Goal: Communication & Community: Answer question/provide support

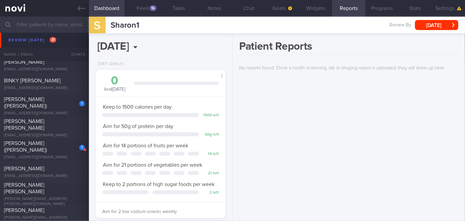
scroll to position [2181, 0]
click at [64, 149] on div "1 [PERSON_NAME] ([PERSON_NAME]) [EMAIL_ADDRESS][DOMAIN_NAME]" at bounding box center [44, 149] width 89 height 20
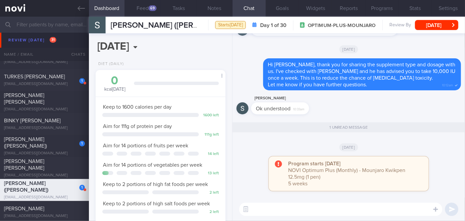
scroll to position [2120, 0]
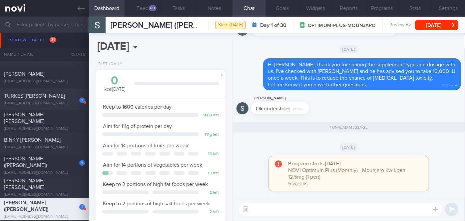
click at [76, 98] on div "1" at bounding box center [77, 98] width 15 height 10
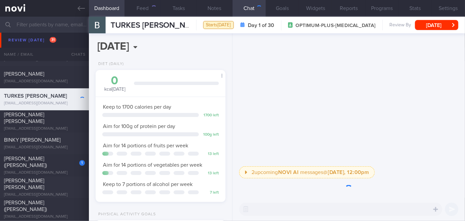
scroll to position [66, 114]
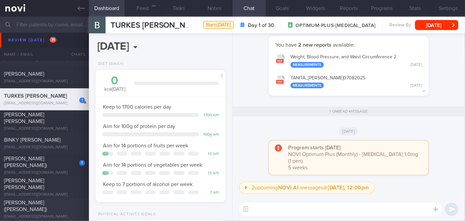
click at [63, 201] on div "[PERSON_NAME] ([PERSON_NAME]) [EMAIL_ADDRESS][DOMAIN_NAME] [DATE] [DATE] OPTIMU…" at bounding box center [232, 209] width 465 height 22
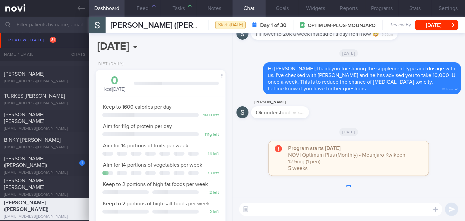
scroll to position [66, 114]
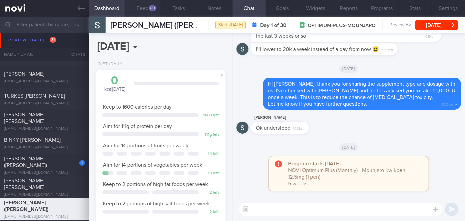
click at [144, 9] on button "Feed 69" at bounding box center [143, 8] width 36 height 17
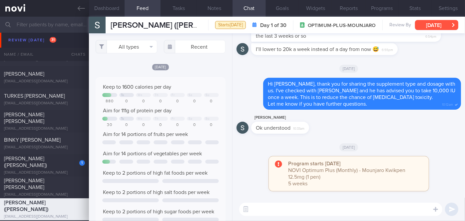
click at [433, 25] on button "[DATE]" at bounding box center [436, 25] width 43 height 10
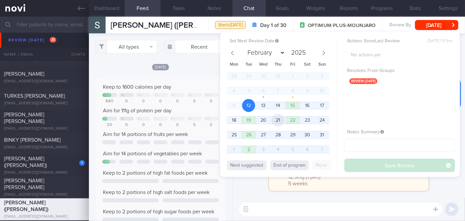
click at [272, 122] on span "21" at bounding box center [278, 120] width 13 height 13
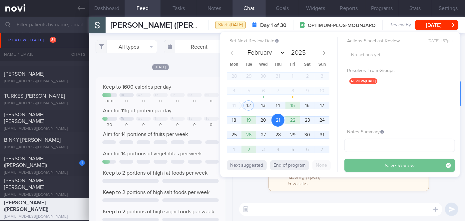
click at [352, 162] on button "Save Review" at bounding box center [400, 165] width 111 height 13
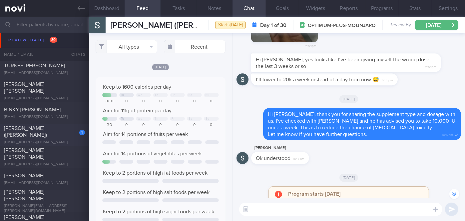
click at [71, 135] on div "1" at bounding box center [77, 130] width 15 height 10
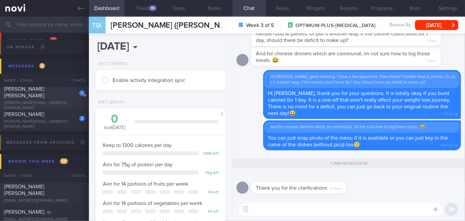
click at [71, 96] on div "1" at bounding box center [77, 91] width 15 height 10
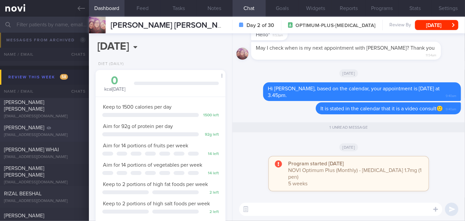
scroll to position [2371, 0]
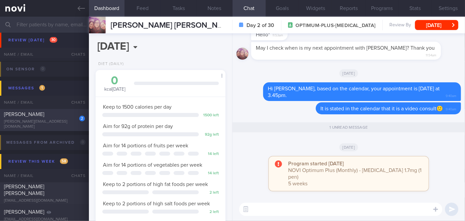
click at [74, 121] on div "2" at bounding box center [77, 116] width 15 height 10
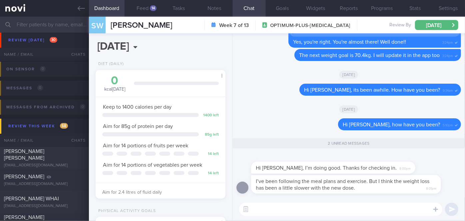
scroll to position [66, 114]
click at [154, 10] on div "14" at bounding box center [153, 8] width 7 height 6
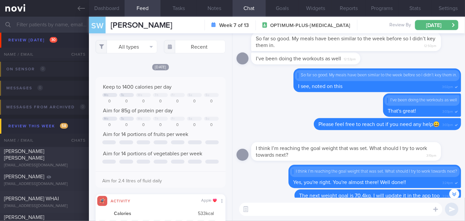
scroll to position [333206, 333118]
click at [108, 9] on button "Dashboard" at bounding box center [107, 8] width 36 height 17
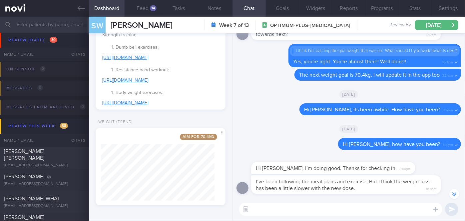
click at [331, 205] on textarea at bounding box center [340, 209] width 203 height 13
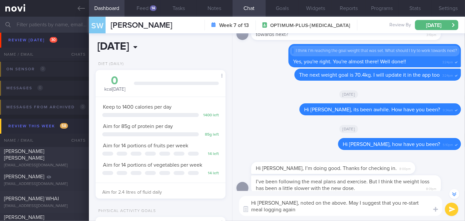
type textarea "Hi [PERSON_NAME], noted on the above. May I suggest that you re-start meal logg…"
click at [138, 41] on input "[DATE]" at bounding box center [136, 46] width 80 height 17
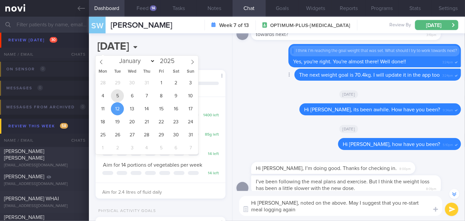
drag, startPoint x: 119, startPoint y: 98, endPoint x: 245, endPoint y: 77, distance: 128.1
click at [119, 98] on span "5" at bounding box center [117, 95] width 13 height 13
type input "[DATE]"
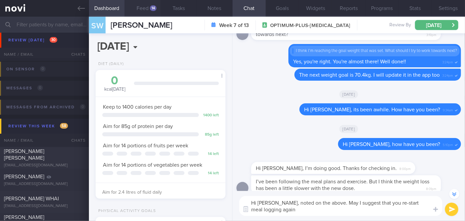
click at [152, 7] on div "14" at bounding box center [153, 8] width 7 height 6
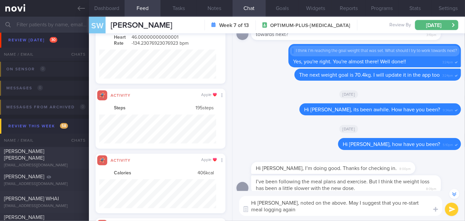
scroll to position [29, 117]
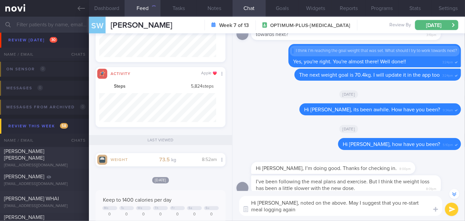
click at [289, 210] on textarea "Hi [PERSON_NAME], noted on the above. May I suggest that you re-start meal logg…" at bounding box center [340, 206] width 203 height 20
click at [270, 210] on textarea "Hi [PERSON_NAME], noted on the above. May I suggest that you re-start meal logg…" at bounding box center [340, 206] width 203 height 20
click at [265, 209] on textarea "Hi [PERSON_NAME], noted on the above. May I suggest that you re-start meal logg…" at bounding box center [340, 206] width 203 height 20
drag, startPoint x: 335, startPoint y: 209, endPoint x: 328, endPoint y: 200, distance: 11.6
click at [328, 200] on textarea "Hi [PERSON_NAME], noted on the above. May I suggest that you re-start meal logg…" at bounding box center [340, 206] width 203 height 20
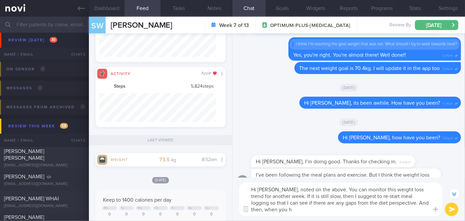
scroll to position [-20, 0]
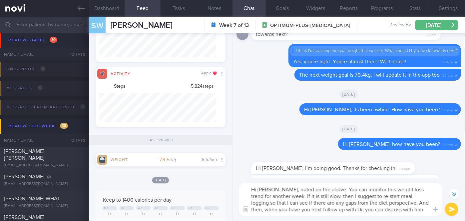
click at [327, 188] on textarea "Hi [PERSON_NAME], noted on the above. You can monitor this weight loss trend fo…" at bounding box center [340, 199] width 203 height 33
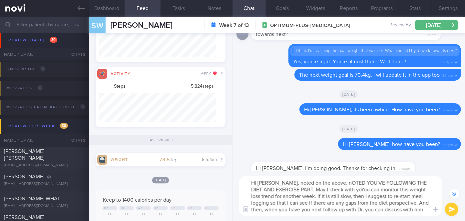
scroll to position [-33, 0]
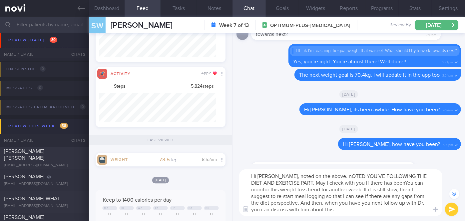
click at [291, 180] on textarea "Hi [PERSON_NAME], noted on the above. nOTED YOU'VE FOLLOWING THE DIET AND EXERC…" at bounding box center [340, 192] width 203 height 47
click at [353, 183] on textarea "Hi [PERSON_NAME], noted on the above. Noted you're following the diet and exerc…" at bounding box center [340, 192] width 203 height 47
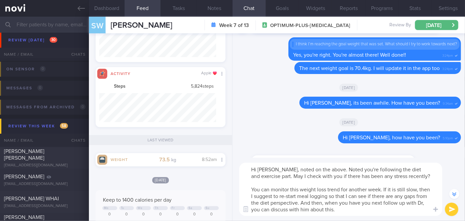
scroll to position [-40, 0]
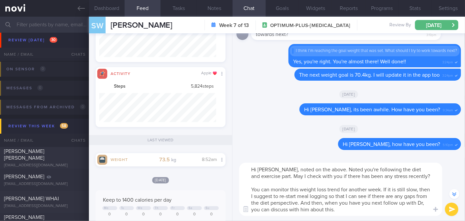
click at [259, 188] on textarea "Hi [PERSON_NAME], noted on the above. Noted you're following the diet and exerc…" at bounding box center [340, 189] width 203 height 53
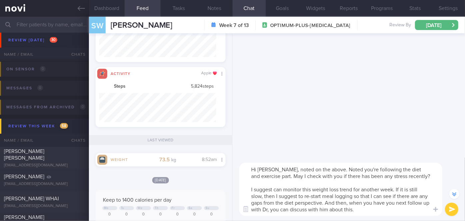
scroll to position [0, 0]
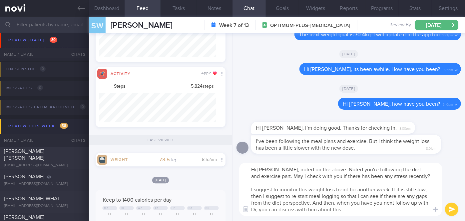
click at [311, 203] on textarea "Hi [PERSON_NAME], noted on the above. Noted you're following the diet and exerc…" at bounding box center [340, 189] width 203 height 53
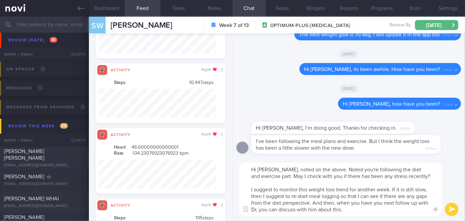
scroll to position [29, 117]
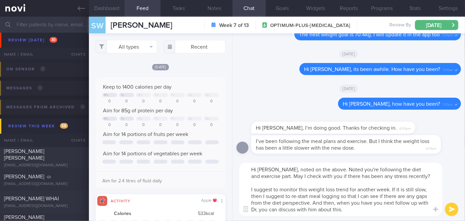
click at [113, 13] on button "Dashboard" at bounding box center [107, 8] width 36 height 17
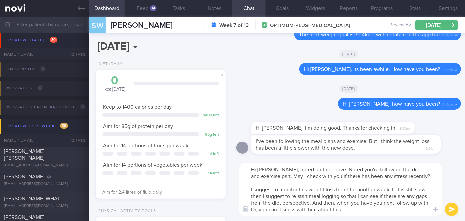
scroll to position [151, 0]
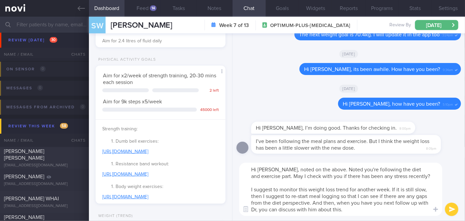
click at [313, 202] on textarea "Hi [PERSON_NAME], noted on the above. Noted you're following the diet and exerc…" at bounding box center [340, 189] width 203 height 53
click at [354, 211] on textarea "Hi [PERSON_NAME], noted on the above. Noted you're following the diet and exerc…" at bounding box center [340, 189] width 203 height 53
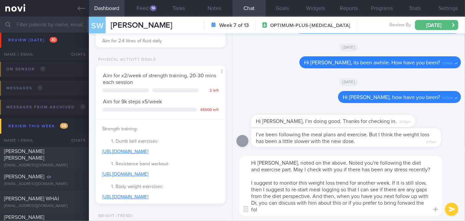
scroll to position [0, 0]
type textarea "Hi [PERSON_NAME], noted on the above. Noted you're following the diet and exerc…"
click at [456, 209] on button "submit" at bounding box center [451, 209] width 13 height 13
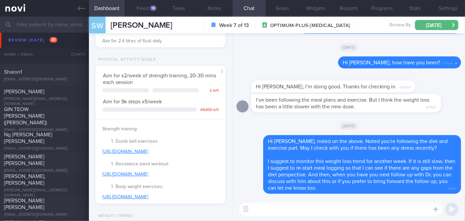
scroll to position [1735, 0]
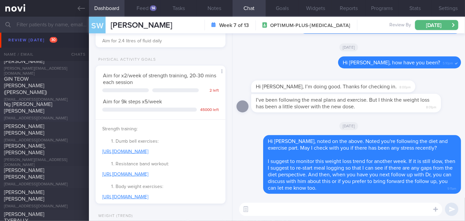
click at [38, 106] on span "Ng [PERSON_NAME] [PERSON_NAME]" at bounding box center [28, 108] width 48 height 12
type input "[DATE]"
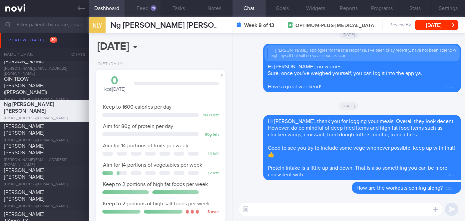
click at [152, 3] on button "Feed 11" at bounding box center [143, 8] width 36 height 17
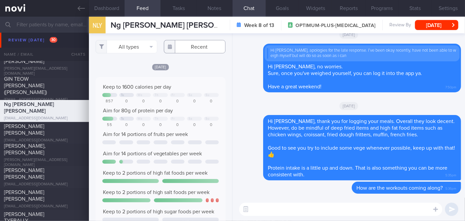
click at [196, 44] on input "text" at bounding box center [195, 46] width 62 height 13
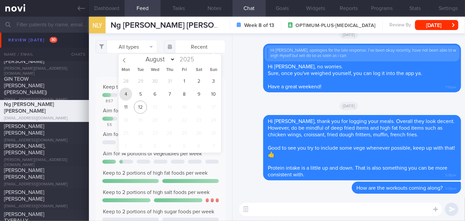
click at [122, 96] on span "4" at bounding box center [125, 94] width 13 height 13
type input "[DATE]"
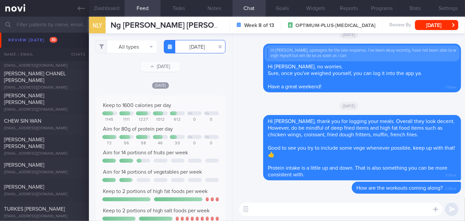
scroll to position [1856, 0]
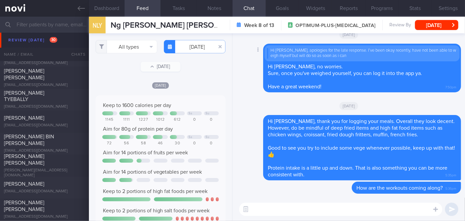
click at [255, 88] on div "Delete Hi [PERSON_NAME], apologies for the late response. I’ve been okay recent…" at bounding box center [349, 68] width 225 height 49
click at [118, 45] on button "All types" at bounding box center [127, 46] width 62 height 13
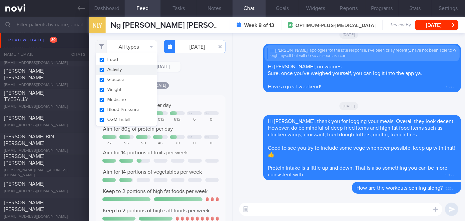
click at [122, 70] on button "Activity" at bounding box center [126, 70] width 61 height 10
checkbox input "false"
click at [205, 80] on div "Filtering type... Food Activity Glucose Weight Medicine Blood Pressure [MEDICAL…" at bounding box center [160, 127] width 143 height 188
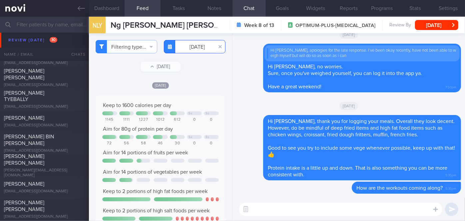
click at [190, 52] on input "[DATE]" at bounding box center [195, 46] width 62 height 13
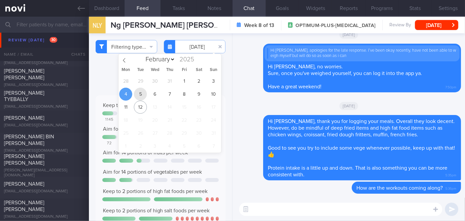
click at [140, 94] on span "5" at bounding box center [140, 94] width 13 height 13
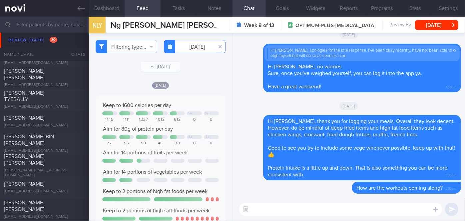
click at [177, 51] on input "[DATE]" at bounding box center [195, 46] width 62 height 13
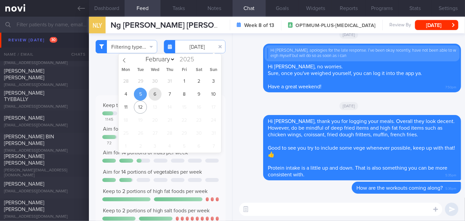
click at [151, 89] on span "6" at bounding box center [155, 94] width 13 height 13
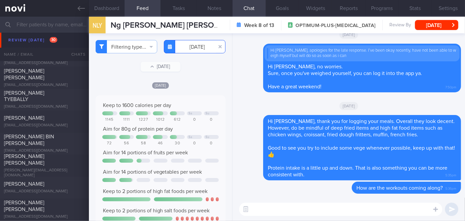
click at [184, 43] on input "[DATE]" at bounding box center [195, 46] width 62 height 13
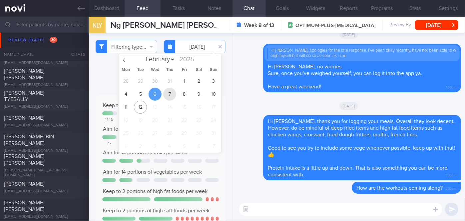
click at [172, 96] on span "7" at bounding box center [169, 94] width 13 height 13
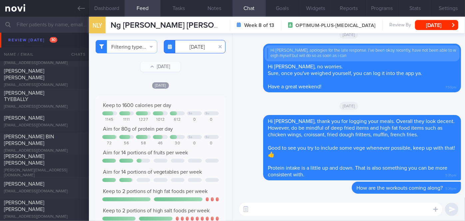
click at [196, 46] on input "[DATE]" at bounding box center [195, 46] width 62 height 13
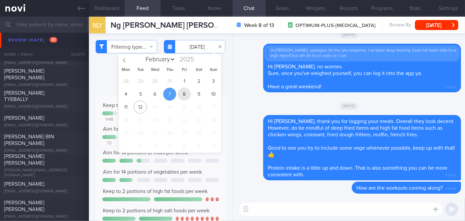
click at [189, 91] on span "8" at bounding box center [184, 94] width 13 height 13
type input "[DATE]"
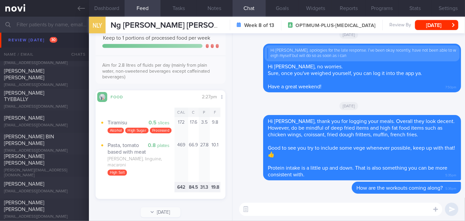
scroll to position [232, 0]
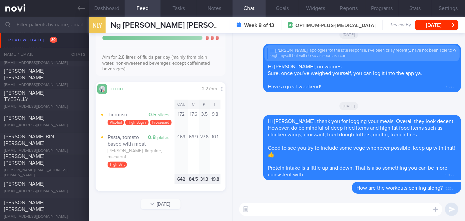
click at [283, 209] on textarea at bounding box center [340, 209] width 203 height 13
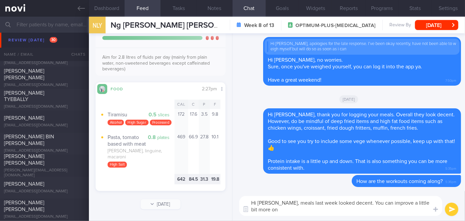
scroll to position [0, 0]
type textarea "Hi [PERSON_NAME], meals last week looked decent. You can improve a little bit m…"
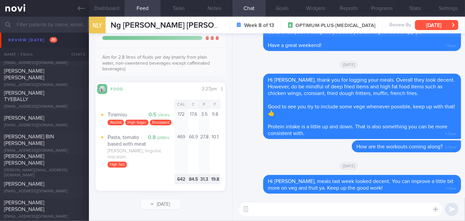
click at [443, 28] on button "[DATE]" at bounding box center [436, 25] width 43 height 10
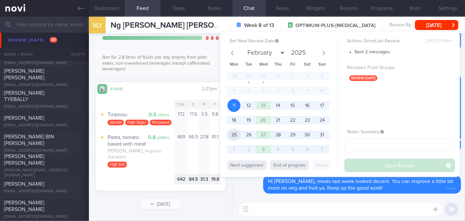
click at [230, 138] on span "25" at bounding box center [234, 134] width 13 height 13
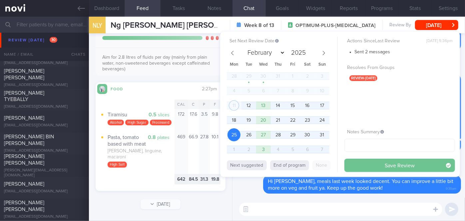
click at [394, 161] on button "Save Review" at bounding box center [400, 165] width 111 height 13
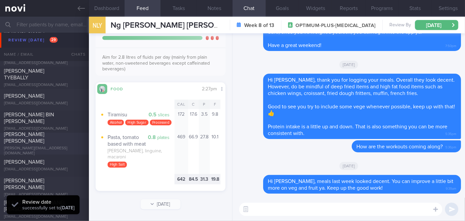
click at [44, 138] on span "[PERSON_NAME] [PERSON_NAME]" at bounding box center [24, 138] width 40 height 12
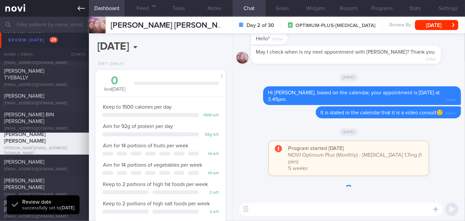
scroll to position [66, 114]
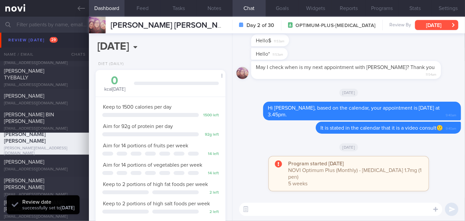
click at [445, 24] on button "[DATE]" at bounding box center [436, 25] width 43 height 10
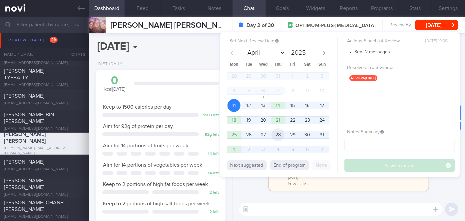
click at [276, 134] on span "28" at bounding box center [278, 134] width 13 height 13
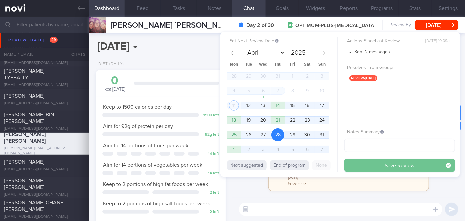
click at [361, 165] on button "Save Review" at bounding box center [400, 165] width 111 height 13
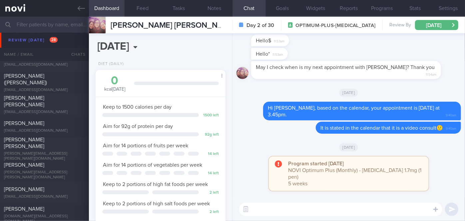
scroll to position [2220, 0]
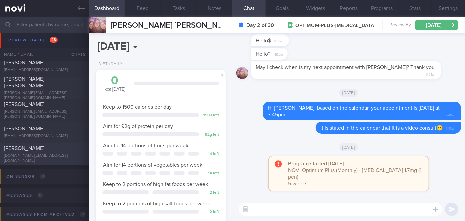
click at [58, 150] on div "[PERSON_NAME]" at bounding box center [43, 148] width 79 height 7
type input "Nil"
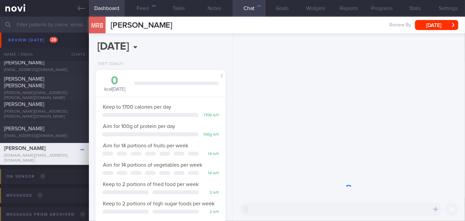
scroll to position [66, 114]
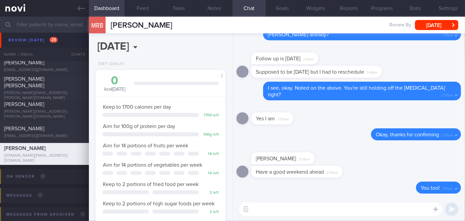
click at [329, 207] on textarea at bounding box center [340, 209] width 203 height 13
type textarea "Hi [PERSON_NAME], how have you been?"
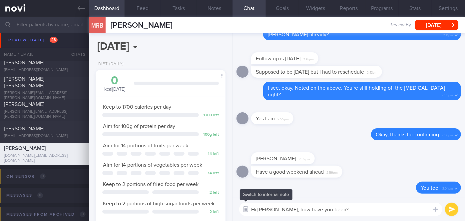
drag, startPoint x: 334, startPoint y: 208, endPoint x: 247, endPoint y: 207, distance: 87.3
click at [247, 207] on div "Chat Templates Admin [MEDICAL_DATA] Weight Nutrition Physical Activity Infograp…" at bounding box center [349, 209] width 233 height 23
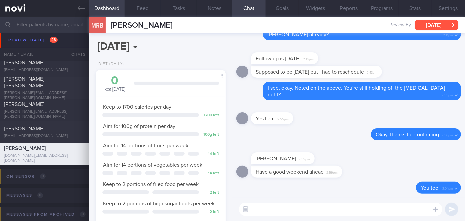
click at [432, 28] on button "[DATE]" at bounding box center [436, 25] width 43 height 10
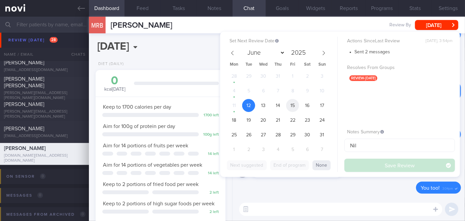
click at [296, 105] on span "15" at bounding box center [292, 105] width 13 height 13
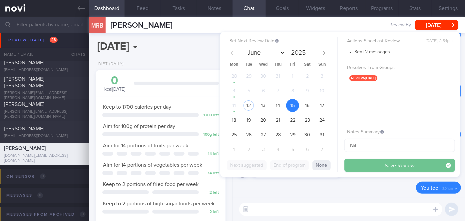
click at [382, 167] on button "Save Review" at bounding box center [400, 165] width 111 height 13
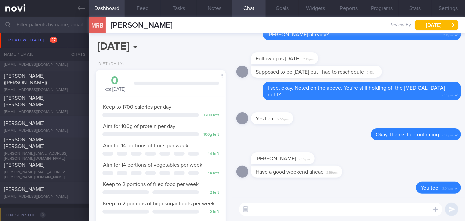
scroll to position [2038, 0]
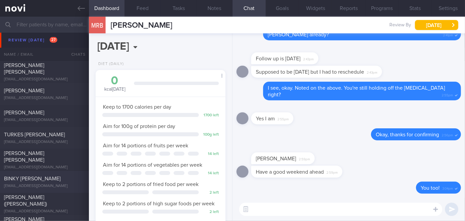
click at [50, 172] on div "BINKY [PERSON_NAME] [EMAIL_ADDRESS][DOMAIN_NAME] [DATE] [DATE] OPTIMUM-PLUS-[ME…" at bounding box center [232, 182] width 465 height 22
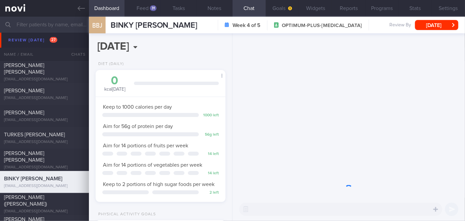
scroll to position [58, 116]
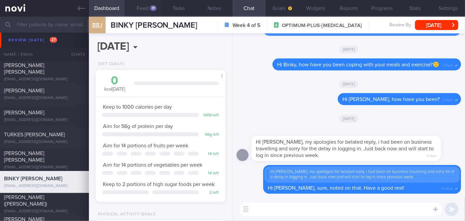
click at [148, 12] on button "Feed 31" at bounding box center [143, 8] width 36 height 17
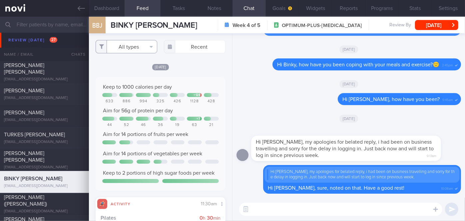
click at [132, 45] on button "All types" at bounding box center [127, 46] width 62 height 13
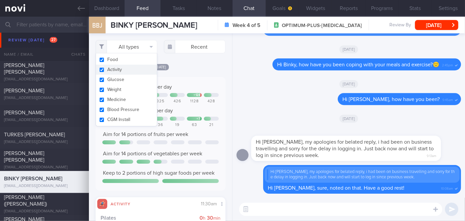
click at [126, 67] on button "Activity" at bounding box center [126, 70] width 61 height 10
checkbox input "false"
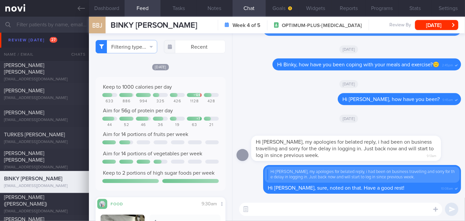
click at [188, 68] on div "[DATE]" at bounding box center [161, 66] width 130 height 7
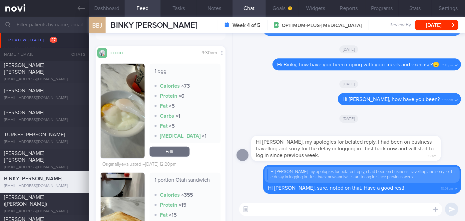
scroll to position [151, 0]
click at [121, 102] on button "button" at bounding box center [123, 110] width 44 height 95
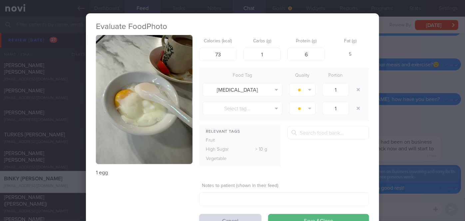
click at [431, 126] on div "Evaluate Food Photo 1 egg Calories (kcal) 73 Carbs (g) 1 Protein (g) 6 Fat (g) …" at bounding box center [232, 110] width 465 height 221
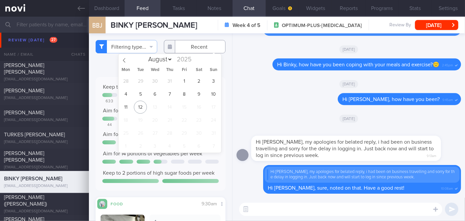
click at [195, 45] on input "text" at bounding box center [195, 46] width 62 height 13
click at [126, 96] on span "4" at bounding box center [125, 94] width 13 height 13
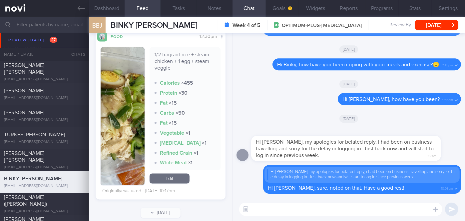
scroll to position [503, 0]
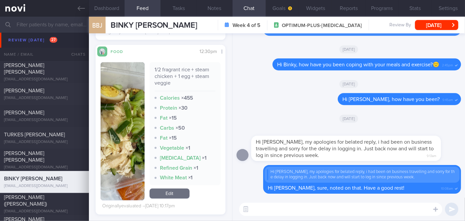
click at [129, 96] on img "button" at bounding box center [123, 131] width 44 height 138
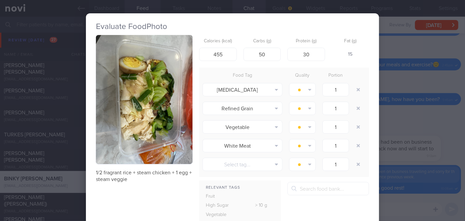
click at [131, 95] on button "button" at bounding box center [144, 99] width 97 height 129
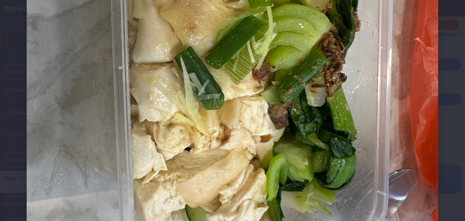
scroll to position [91, 0]
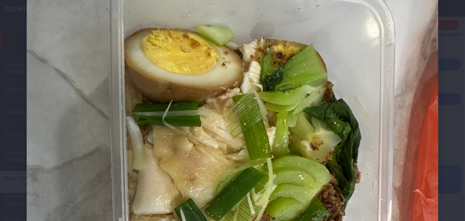
click at [441, 70] on div at bounding box center [232, 210] width 465 height 602
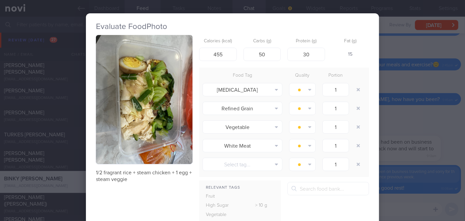
click at [389, 82] on div "Evaluate Food Photo 1/2 fragrant rice + steam chicken + 1 egg + steam veggie Ca…" at bounding box center [232, 110] width 465 height 221
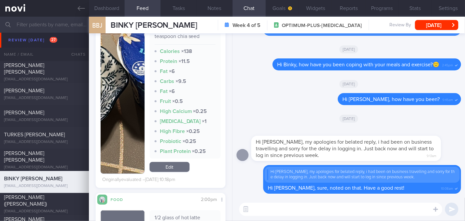
scroll to position [200, 0]
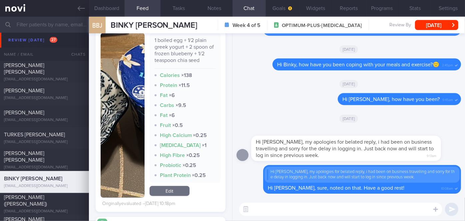
click at [129, 110] on button "button" at bounding box center [123, 115] width 44 height 165
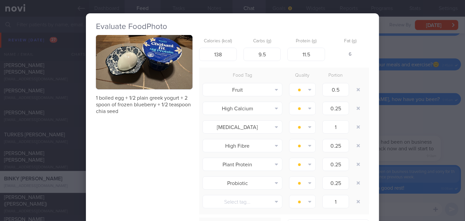
click at [389, 123] on div "Evaluate Food Photo 1 boiled egg + 1/2 plain greek yogurt + 2 spoon of frozen b…" at bounding box center [232, 110] width 465 height 221
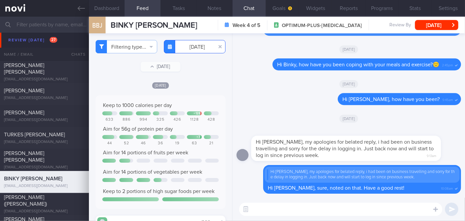
click at [196, 44] on input "[DATE]" at bounding box center [195, 46] width 62 height 13
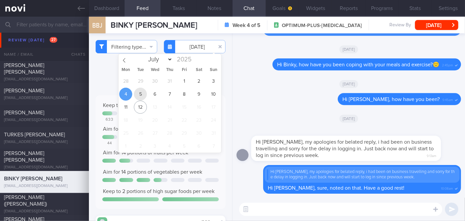
click at [142, 93] on span "5" at bounding box center [140, 94] width 13 height 13
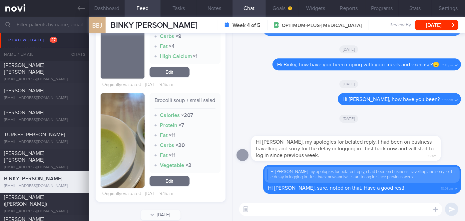
scroll to position [818, 0]
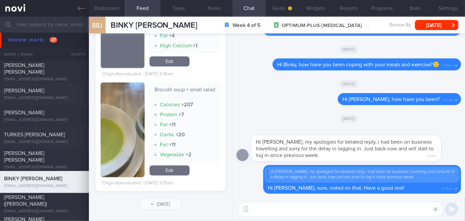
click at [117, 116] on button "button" at bounding box center [123, 129] width 44 height 95
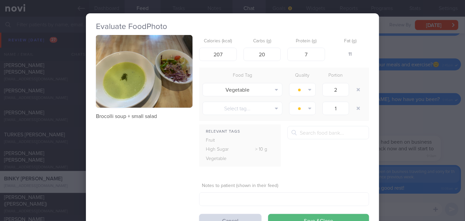
scroll to position [27, 0]
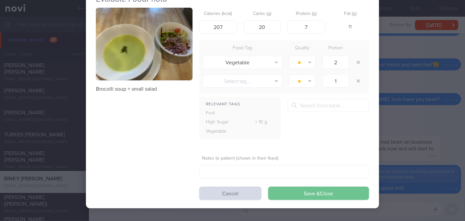
click at [288, 193] on button "Save & Close" at bounding box center [318, 193] width 101 height 13
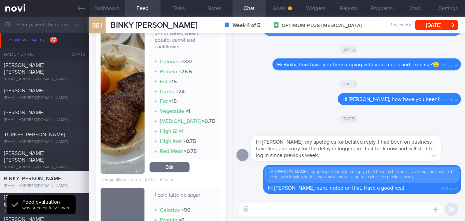
scroll to position [546, 0]
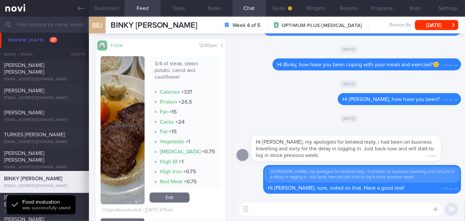
click at [114, 154] on button "button" at bounding box center [123, 130] width 44 height 148
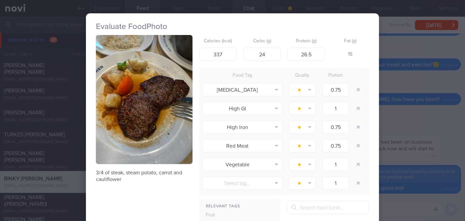
click at [385, 126] on div "Evaluate Food Photo 3/4 of steak, steam potato, carrot and cauliflower Calories…" at bounding box center [232, 110] width 465 height 221
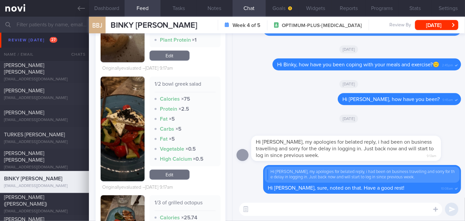
scroll to position [273, 0]
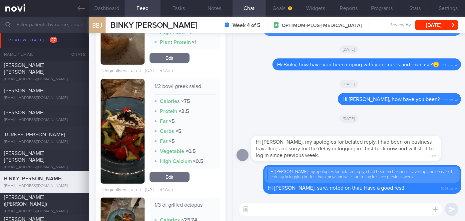
click at [137, 130] on button "button" at bounding box center [123, 131] width 44 height 105
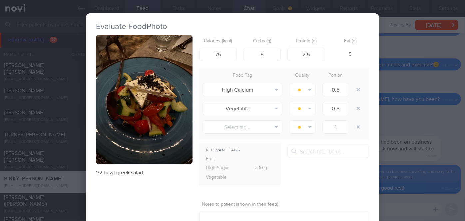
click at [397, 115] on div "Evaluate Food Photo 1/2 bowl greek salad Calories (kcal) 75 Carbs (g) 5 Protein…" at bounding box center [232, 110] width 465 height 221
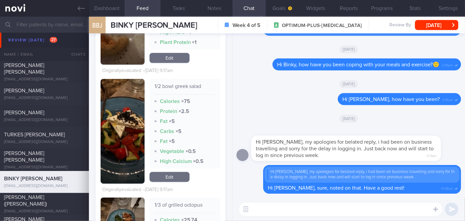
scroll to position [182, 0]
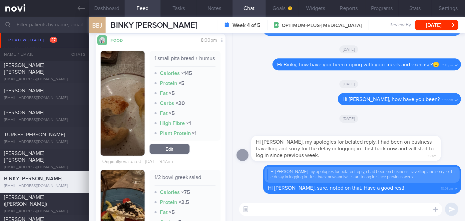
click at [133, 120] on button "button" at bounding box center [123, 103] width 44 height 105
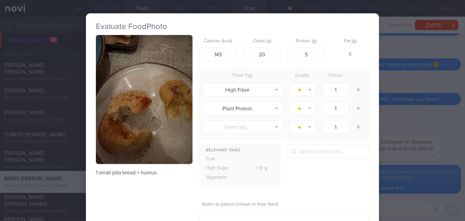
click at [396, 119] on div "Evaluate Food Photo 1 small pita bread + humus Calories (kcal) 145 Carbs (g) 20…" at bounding box center [232, 110] width 465 height 221
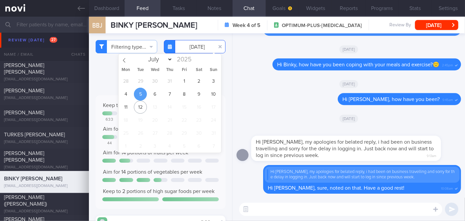
click at [193, 48] on input "[DATE]" at bounding box center [195, 46] width 62 height 13
click at [153, 95] on span "6" at bounding box center [155, 94] width 13 height 13
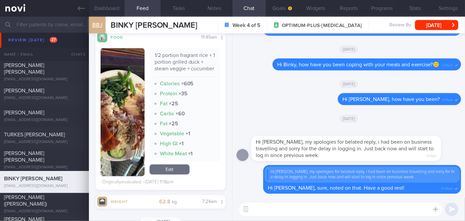
scroll to position [727, 0]
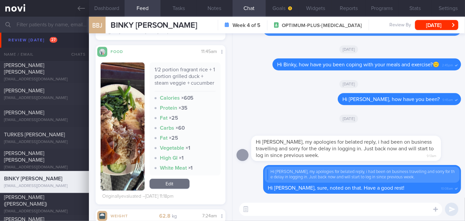
click at [115, 145] on button "button" at bounding box center [123, 126] width 44 height 128
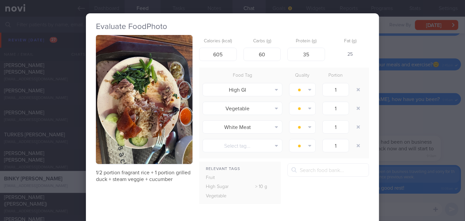
click at [153, 118] on button "button" at bounding box center [144, 99] width 97 height 129
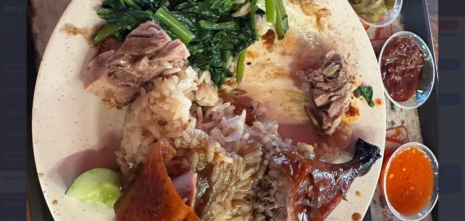
scroll to position [212, 0]
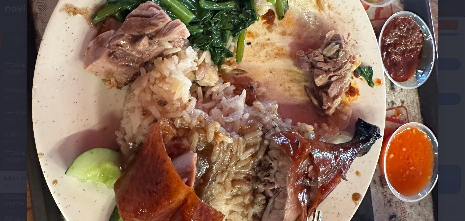
click at [438, 109] on div at bounding box center [232, 89] width 465 height 602
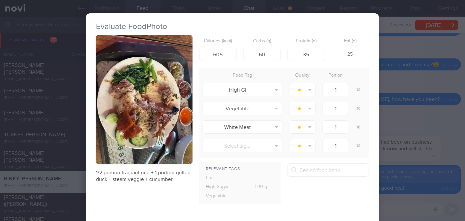
click at [424, 108] on div "Evaluate Food Photo 1/2 portion fragrant rice + 1 portion grilled duck + steam …" at bounding box center [232, 110] width 465 height 221
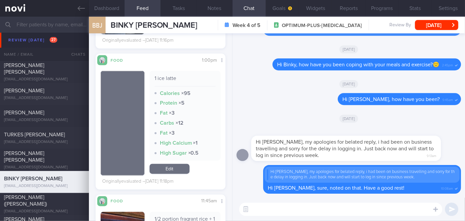
scroll to position [454, 0]
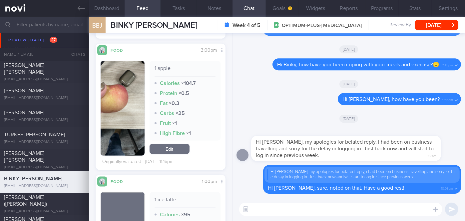
click at [128, 114] on button "button" at bounding box center [123, 108] width 44 height 95
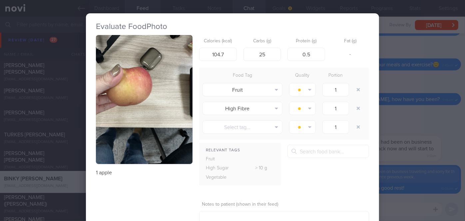
click at [399, 111] on div "Evaluate Food Photo 1 apple Calories (kcal) 104.7 Carbs (g) 25 Protein (g) 0.5 …" at bounding box center [232, 110] width 465 height 221
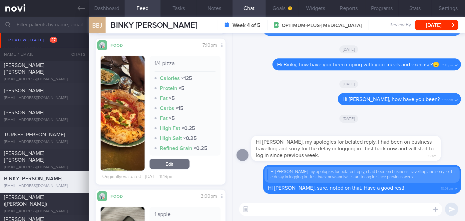
scroll to position [303, 0]
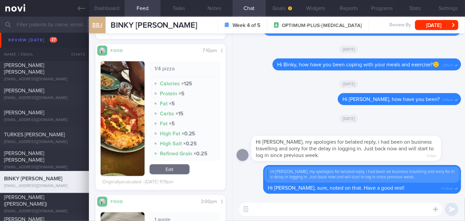
click at [127, 116] on button "button" at bounding box center [123, 118] width 44 height 115
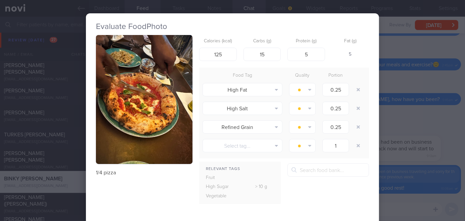
click at [390, 113] on div "Evaluate Food Photo 1/4 pizza Calories (kcal) 125 Carbs (g) 15 Protein (g) 5 Fa…" at bounding box center [232, 110] width 465 height 221
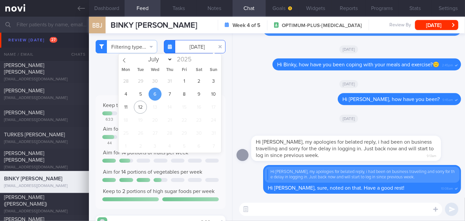
click at [184, 51] on input "[DATE]" at bounding box center [195, 46] width 62 height 13
click at [167, 93] on span "7" at bounding box center [169, 94] width 13 height 13
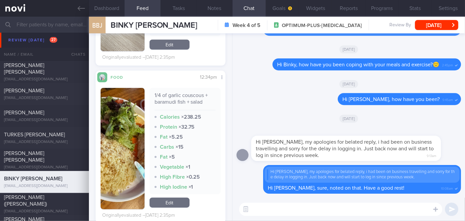
scroll to position [283, 0]
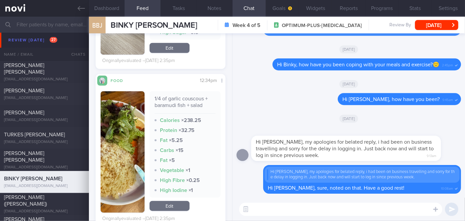
click at [147, 155] on div "1/4 of garlic couscous + baramudi fish + salad Calories × 238.25 Protein × 32.7…" at bounding box center [161, 151] width 120 height 121
click at [137, 154] on button "button" at bounding box center [123, 151] width 44 height 121
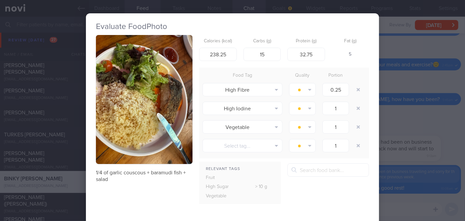
click at [392, 135] on div "Evaluate Food Photo 1/4 of garlic couscous + baramudi fish + salad Calories (kc…" at bounding box center [232, 110] width 465 height 221
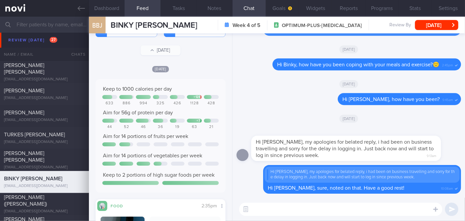
scroll to position [10, 0]
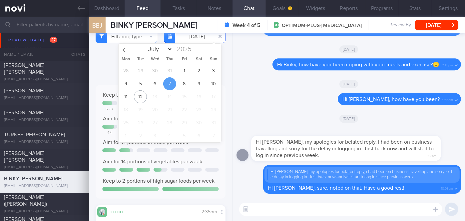
click at [194, 39] on input "[DATE]" at bounding box center [195, 36] width 62 height 13
click at [183, 86] on span "8" at bounding box center [184, 83] width 13 height 13
type input "[DATE]"
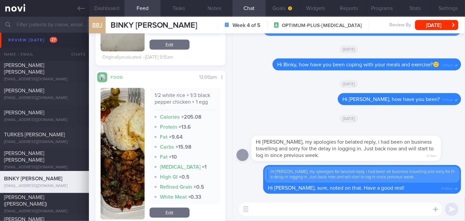
scroll to position [291, 0]
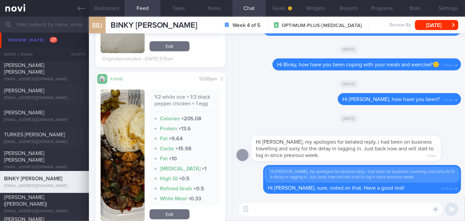
click at [114, 145] on button "button" at bounding box center [123, 155] width 44 height 131
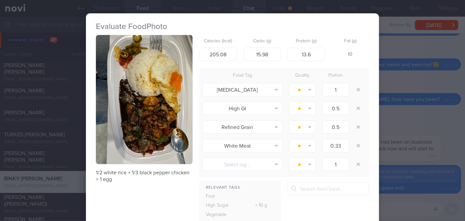
click at [392, 113] on div "Evaluate Food Photo 1/2 white rice + 1/3 black pepper chicken + 1 egg Calories …" at bounding box center [232, 110] width 465 height 221
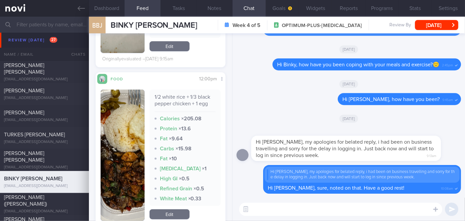
scroll to position [170, 0]
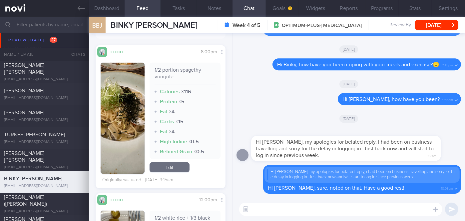
click at [123, 125] on button "button" at bounding box center [123, 118] width 44 height 111
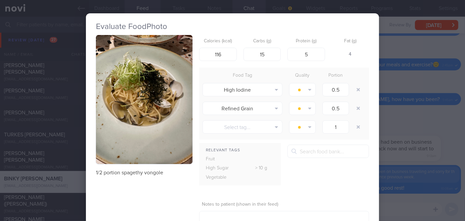
click at [413, 117] on div "Evaluate Food Photo 1/2 portion spagethy vongole Calories (kcal) 116 Carbs (g) …" at bounding box center [232, 110] width 465 height 221
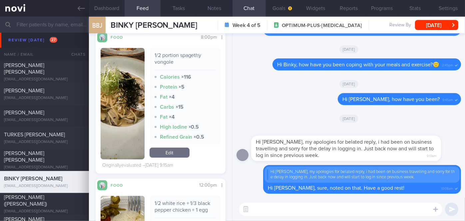
scroll to position [170, 0]
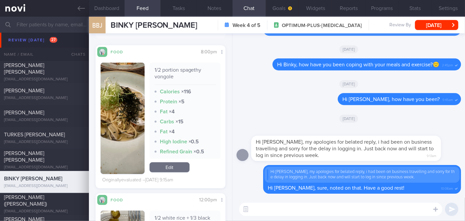
click at [136, 114] on button "button" at bounding box center [123, 118] width 44 height 111
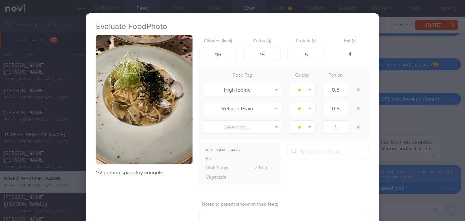
click at [394, 113] on div "Evaluate Food Photo 1/2 portion spagethy vongole Calories (kcal) 116 Carbs (g) …" at bounding box center [232, 110] width 465 height 221
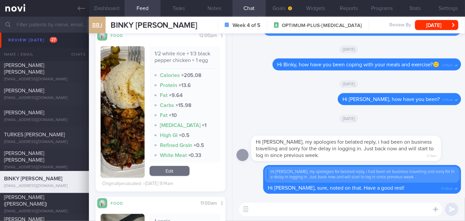
scroll to position [322, 0]
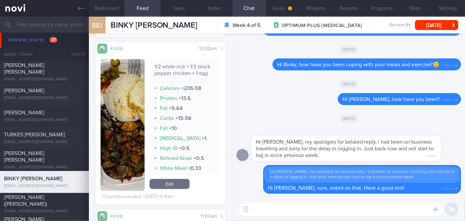
click at [134, 121] on button "button" at bounding box center [123, 124] width 44 height 131
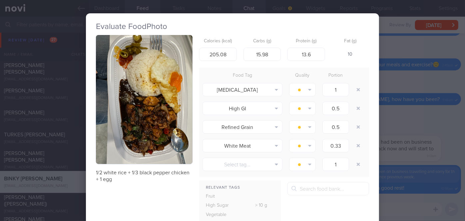
click at [407, 120] on div "Evaluate Food Photo 1/2 white rice + 1/3 black pepper chicken + 1 egg Calories …" at bounding box center [232, 110] width 465 height 221
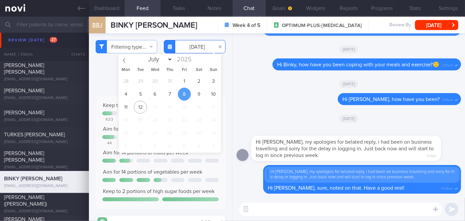
click at [190, 48] on input "[DATE]" at bounding box center [195, 46] width 62 height 13
click at [168, 96] on span "7" at bounding box center [169, 94] width 13 height 13
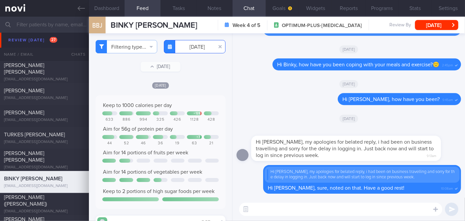
click at [196, 51] on input "[DATE]" at bounding box center [195, 46] width 62 height 13
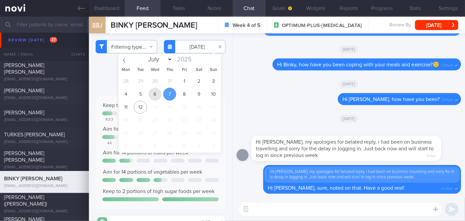
click at [152, 94] on span "6" at bounding box center [155, 94] width 13 height 13
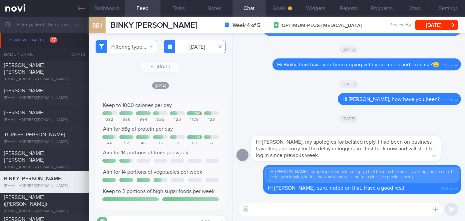
click at [203, 45] on input "[DATE]" at bounding box center [195, 46] width 62 height 13
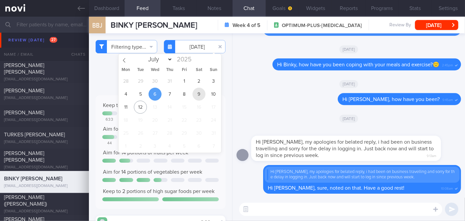
click at [200, 93] on span "9" at bounding box center [199, 94] width 13 height 13
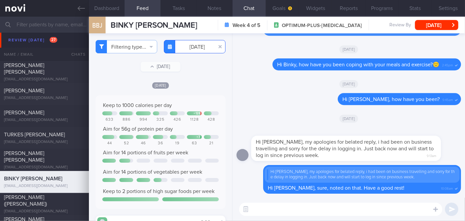
click at [193, 48] on input "[DATE]" at bounding box center [195, 46] width 62 height 13
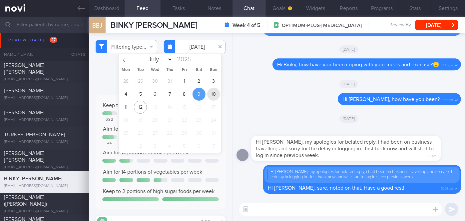
click at [215, 92] on span "10" at bounding box center [213, 94] width 13 height 13
type input "[DATE]"
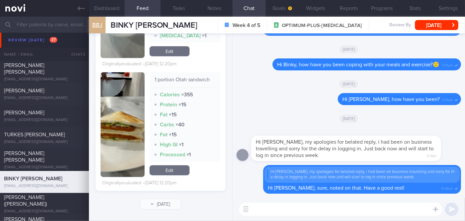
scroll to position [276, 0]
click at [297, 212] on textarea at bounding box center [340, 209] width 203 height 13
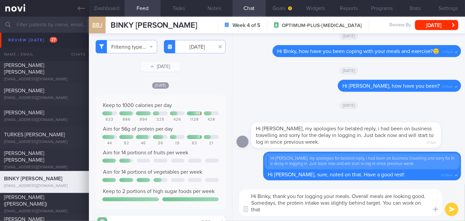
scroll to position [0, 0]
type textarea "Hi Binky, thank you for logging your meals. Overall meals are looking good. Som…"
click at [116, 7] on button "Dashboard" at bounding box center [107, 8] width 36 height 17
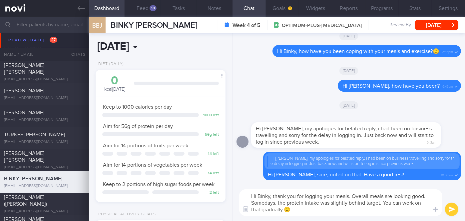
click at [132, 51] on input "[DATE]" at bounding box center [136, 46] width 80 height 17
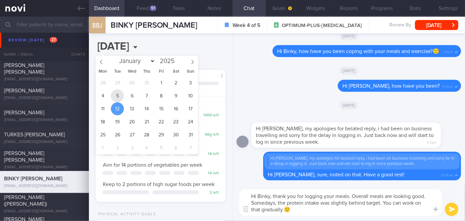
click at [117, 99] on span "5" at bounding box center [117, 95] width 13 height 13
type input "[DATE]"
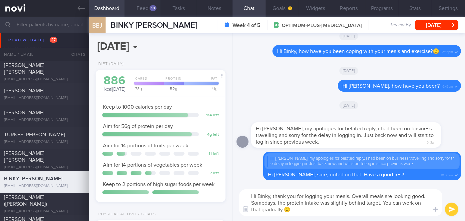
click at [148, 9] on button "Feed 51" at bounding box center [143, 8] width 36 height 17
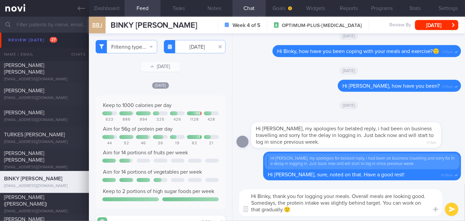
click at [131, 39] on div "Filtering type... Food Activity Glucose Weight Medicine Blood Pressure [MEDICAL…" at bounding box center [160, 127] width 143 height 188
click at [131, 44] on button "Filtering type..." at bounding box center [127, 46] width 62 height 13
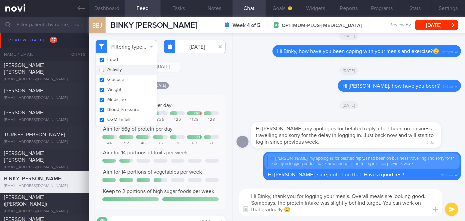
click at [126, 67] on button "Activity" at bounding box center [126, 70] width 61 height 10
checkbox input "true"
click at [222, 82] on div "All types Food Activity Glucose Weight Medicine Blood Pressure [MEDICAL_DATA] I…" at bounding box center [160, 127] width 143 height 188
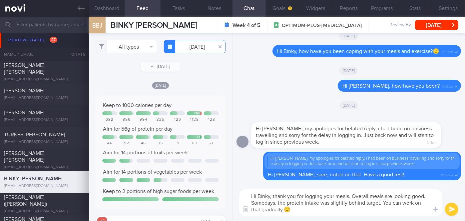
click at [197, 46] on input "[DATE]" at bounding box center [195, 46] width 62 height 13
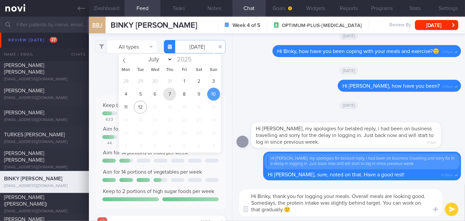
click at [172, 97] on span "7" at bounding box center [169, 94] width 13 height 13
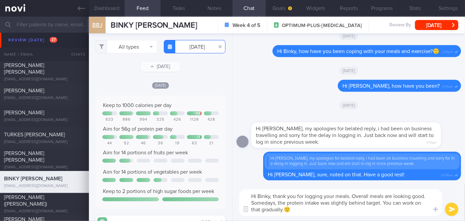
click at [196, 47] on input "[DATE]" at bounding box center [195, 46] width 62 height 13
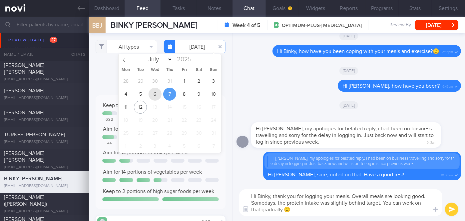
click at [153, 93] on span "6" at bounding box center [155, 94] width 13 height 13
type input "[DATE]"
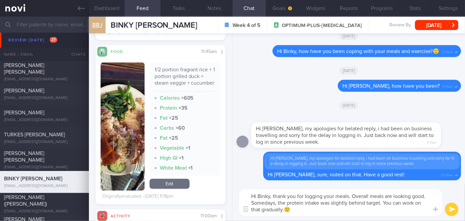
scroll to position [727, 0]
click at [303, 210] on textarea "Hi Binky, thank you for logging your meals. Overall meals are looking good. Som…" at bounding box center [340, 202] width 203 height 27
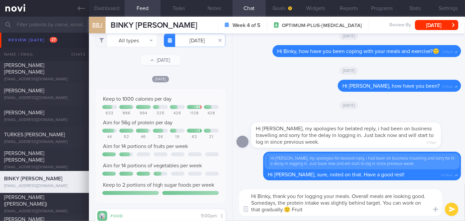
scroll to position [0, 0]
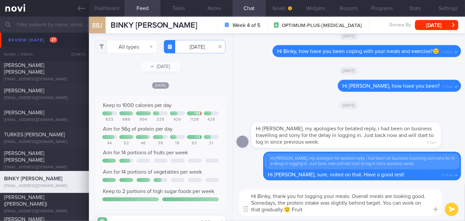
click at [362, 214] on textarea "Hi Binky, thank you for logging your meals. Overall meals are looking good. Som…" at bounding box center [340, 202] width 203 height 27
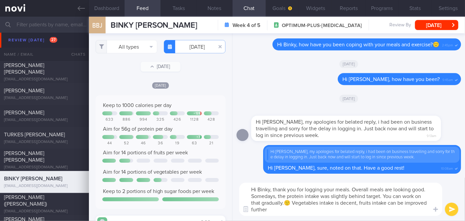
click at [368, 208] on textarea "Hi Binky, thank you for logging your meals. Overall meals are looking good. Som…" at bounding box center [340, 199] width 203 height 33
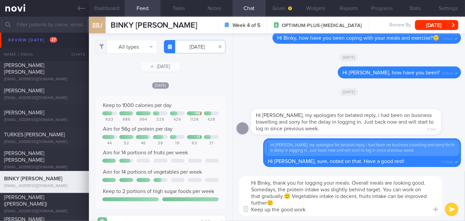
type textarea "Hi Binky, thank you for logging your meals. Overall meals are looking good. Som…"
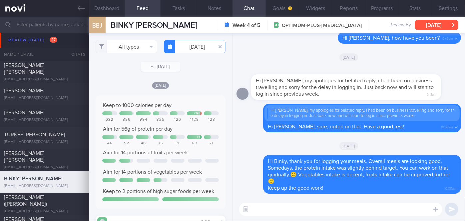
click at [444, 21] on button "[DATE]" at bounding box center [436, 25] width 43 height 10
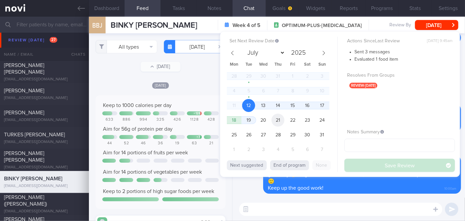
click at [283, 120] on span "21" at bounding box center [278, 120] width 13 height 13
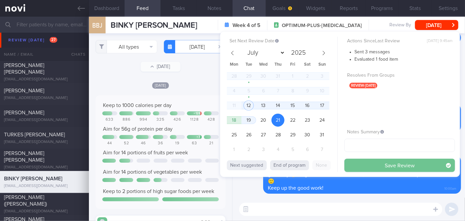
click at [390, 165] on button "Save Review" at bounding box center [400, 165] width 111 height 13
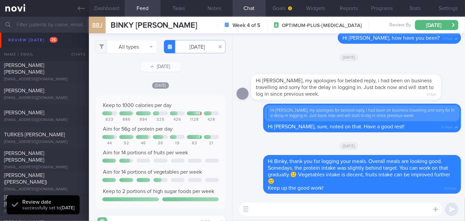
scroll to position [58, 116]
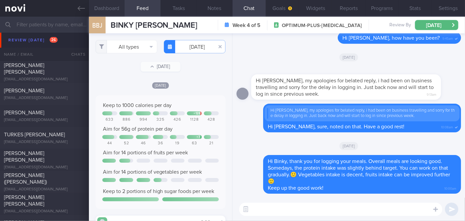
click at [116, 9] on button "Dashboard" at bounding box center [107, 8] width 36 height 17
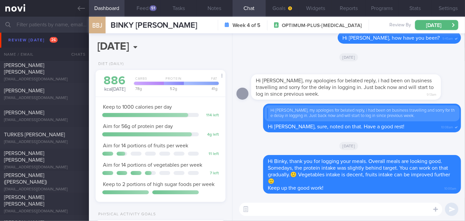
scroll to position [151, 0]
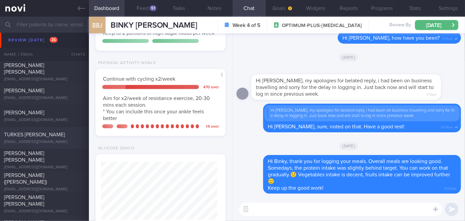
click at [57, 135] on span "TURKES [PERSON_NAME]" at bounding box center [34, 134] width 61 height 5
type input "[DATE]"
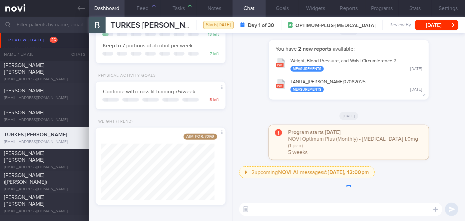
scroll to position [66, 114]
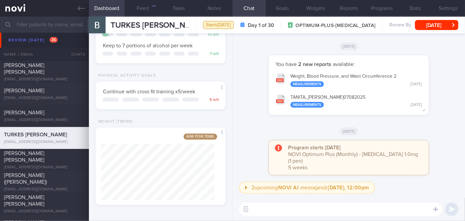
click at [351, 105] on button "TANITA_ [PERSON_NAME] 07082025 Measurements [DATE]" at bounding box center [348, 100] width 153 height 21
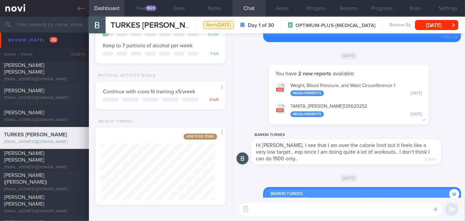
scroll to position [-1182, 0]
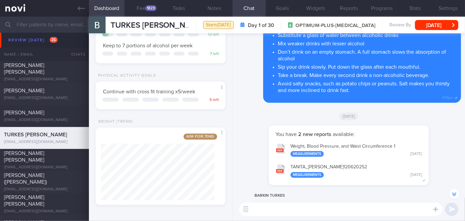
click at [358, 170] on button "TANITA_ [PERSON_NAME] 120620252 Measurements [DATE]" at bounding box center [348, 170] width 153 height 21
click at [264, 212] on textarea at bounding box center [340, 209] width 203 height 13
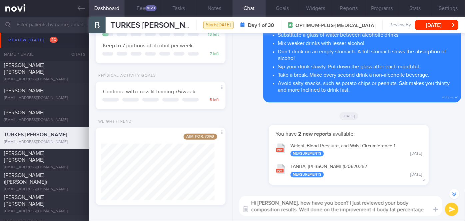
scroll to position [-1195, 0]
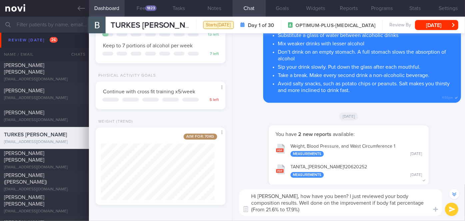
click at [344, 203] on textarea "Hi [PERSON_NAME], how have you been? I just reviewed your body composition resu…" at bounding box center [340, 202] width 203 height 27
click at [328, 210] on textarea "Hi [PERSON_NAME], how have you been? I just reviewed your body composition resu…" at bounding box center [340, 202] width 203 height 27
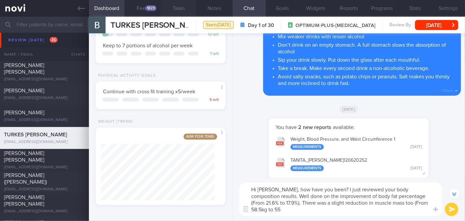
scroll to position [-1202, 0]
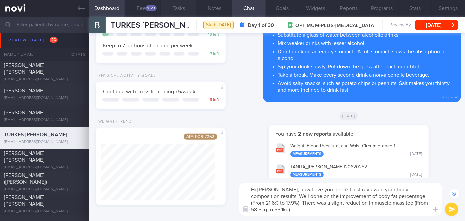
type textarea "Hi [PERSON_NAME], how have you been? I just reviewed your body composition resu…"
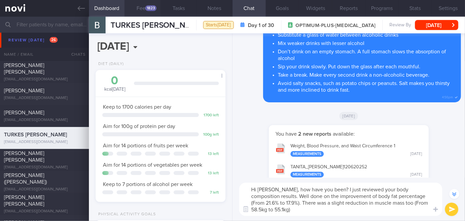
click at [155, 12] on button "Feed 1823" at bounding box center [143, 8] width 36 height 17
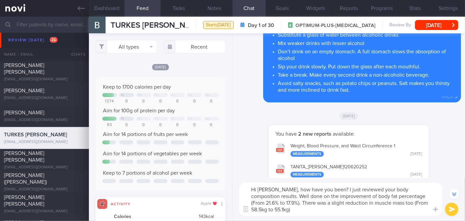
scroll to position [29, 117]
click at [280, 211] on textarea "Hi [PERSON_NAME], how have you been? I just reviewed your body composition resu…" at bounding box center [340, 199] width 203 height 33
click at [193, 43] on input "text" at bounding box center [195, 46] width 62 height 13
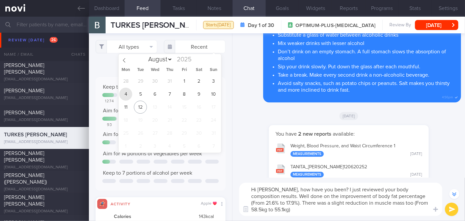
click at [128, 93] on span "4" at bounding box center [125, 94] width 13 height 13
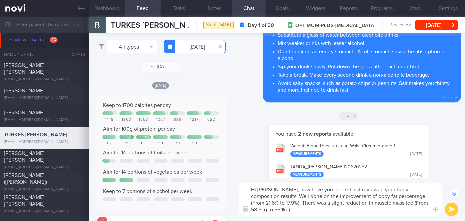
scroll to position [29, 117]
click at [201, 48] on input "[DATE]" at bounding box center [195, 46] width 62 height 13
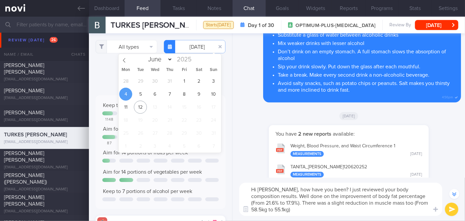
click at [134, 80] on div "28 29 30 31 1 2 3 4 5 6 7 8 9 10 11 12 13 14 15 16 17 18 19 20 21 22 23 24 25 2…" at bounding box center [170, 114] width 103 height 78
click at [131, 80] on span "28" at bounding box center [125, 81] width 13 height 13
type input "[DATE]"
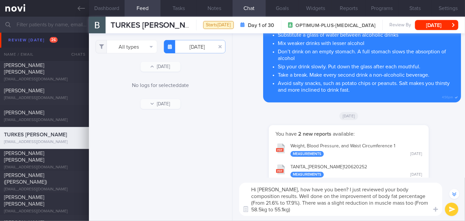
click at [280, 213] on textarea "Hi [PERSON_NAME], how have you been? I just reviewed your body composition resu…" at bounding box center [340, 199] width 203 height 33
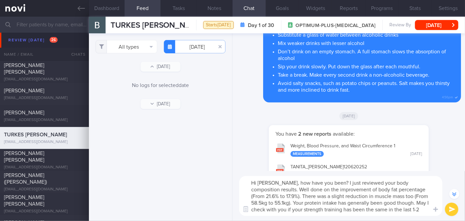
scroll to position [-1215, 0]
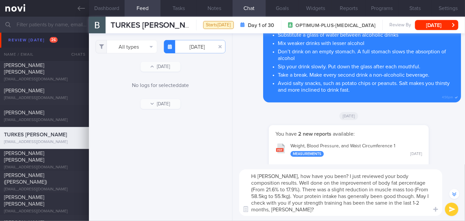
click at [329, 201] on textarea "Hi [PERSON_NAME], how have you been? I just reviewed your body composition resu…" at bounding box center [340, 192] width 203 height 47
click at [271, 190] on textarea "Hi [PERSON_NAME], how have you been? I just reviewed your body composition resu…" at bounding box center [340, 192] width 203 height 47
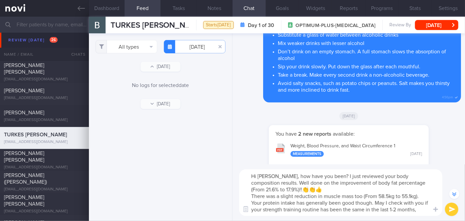
scroll to position [-1222, 0]
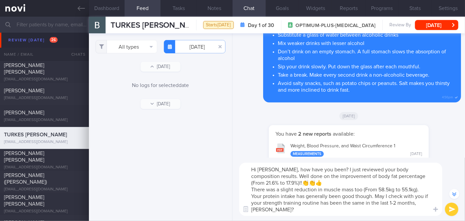
click at [252, 195] on textarea "Hi [PERSON_NAME], how have you been? I just reviewed your body composition resu…" at bounding box center [340, 189] width 203 height 53
type textarea "Hi [PERSON_NAME], how have you been? I just reviewed your body composition resu…"
click at [453, 212] on button "submit" at bounding box center [451, 209] width 13 height 13
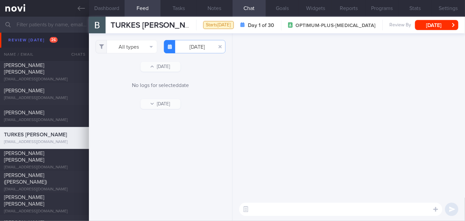
scroll to position [0, 0]
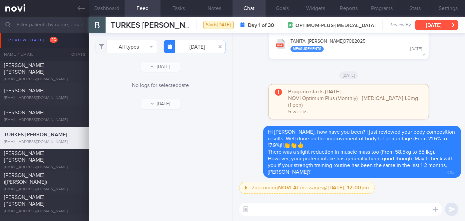
click at [437, 24] on button "[DATE]" at bounding box center [436, 25] width 43 height 10
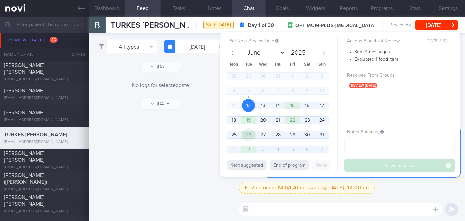
click at [253, 131] on span "26" at bounding box center [248, 134] width 13 height 13
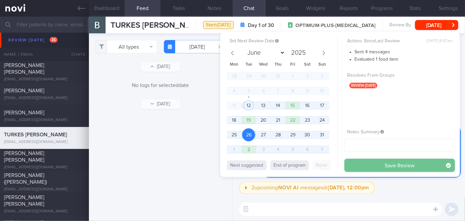
click at [397, 163] on button "Save Review" at bounding box center [400, 165] width 111 height 13
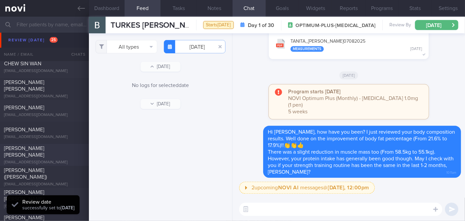
scroll to position [2024, 0]
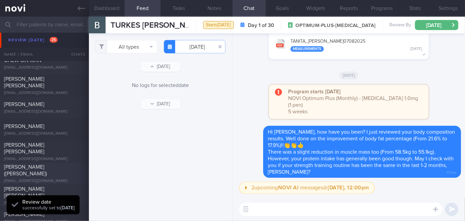
click at [47, 171] on span "[PERSON_NAME] ([PERSON_NAME])" at bounding box center [25, 170] width 43 height 12
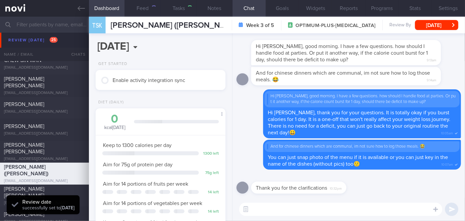
scroll to position [66, 114]
drag, startPoint x: 273, startPoint y: 192, endPoint x: 330, endPoint y: 191, distance: 57.0
click at [330, 191] on div "Thank you for the clarifications 10:32pm" at bounding box center [308, 184] width 115 height 20
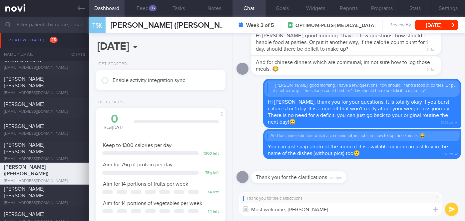
type textarea "Most welcome, [PERSON_NAME]!"
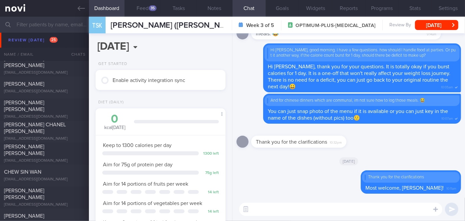
scroll to position [1903, 0]
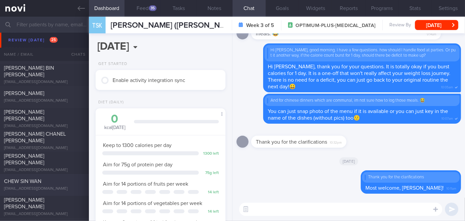
click at [57, 177] on div "CHEW SIN WAN [EMAIL_ADDRESS][DOMAIN_NAME] [DATE] [DATE] OPTIMUM-PLUS-MOUNJARO" at bounding box center [232, 185] width 465 height 22
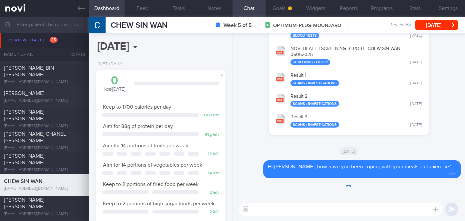
scroll to position [58, 116]
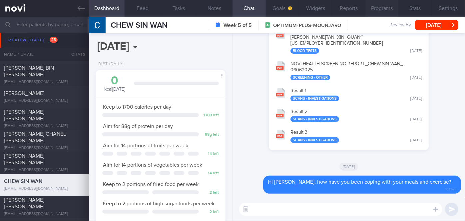
click at [378, 10] on button "Programs" at bounding box center [382, 8] width 33 height 17
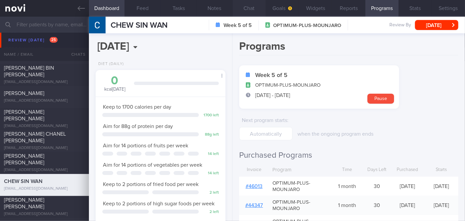
click at [244, 10] on button "Chat" at bounding box center [249, 8] width 33 height 17
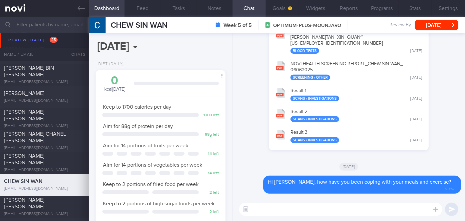
click at [269, 206] on textarea at bounding box center [340, 209] width 203 height 13
paste textarea "Hi [Patient's Name], We noticed there haven’t been any food or workout logs rec…"
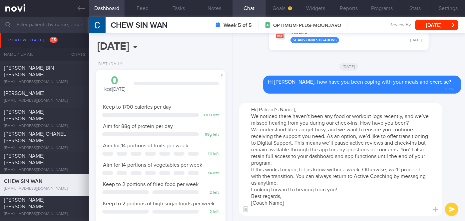
drag, startPoint x: 296, startPoint y: 109, endPoint x: 257, endPoint y: 109, distance: 39.3
click at [257, 109] on textarea "Hi [Patient's Name], We noticed there haven’t been any food or workout logs rec…" at bounding box center [340, 159] width 203 height 113
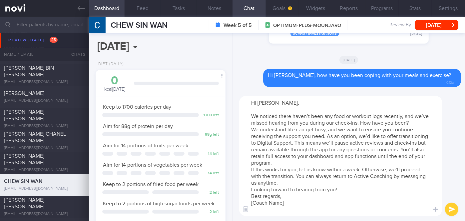
click at [416, 123] on textarea "Hi [PERSON_NAME], We noticed there haven’t been any food or workout logs recent…" at bounding box center [340, 156] width 203 height 120
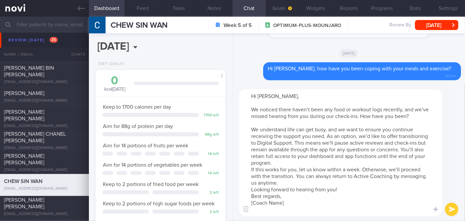
click at [301, 163] on textarea "Hi [PERSON_NAME], We noticed there haven’t been any food or workout logs recent…" at bounding box center [340, 152] width 203 height 127
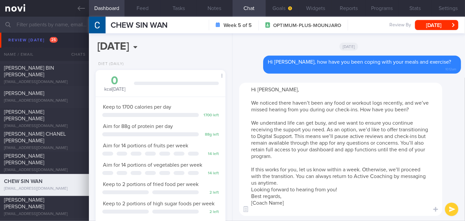
click at [340, 190] on textarea "Hi [PERSON_NAME], We noticed there haven’t been any food or workout logs recent…" at bounding box center [340, 149] width 203 height 133
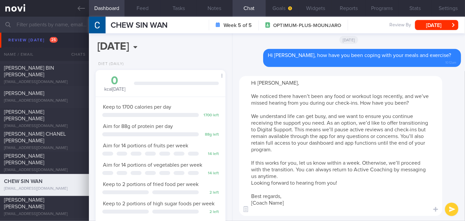
drag, startPoint x: 288, startPoint y: 204, endPoint x: 257, endPoint y: 202, distance: 30.7
click at [257, 202] on textarea "Hi [PERSON_NAME], We noticed there haven’t been any food or workout logs recent…" at bounding box center [340, 146] width 203 height 140
type textarea "Hi [PERSON_NAME], We noticed there haven’t been any food or workout logs recent…"
click at [453, 209] on button "submit" at bounding box center [451, 209] width 13 height 13
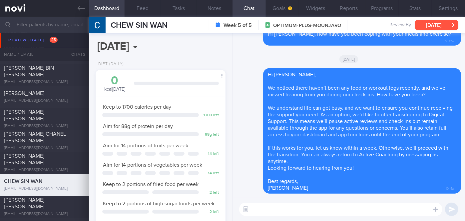
click at [429, 25] on button "[DATE]" at bounding box center [436, 25] width 43 height 10
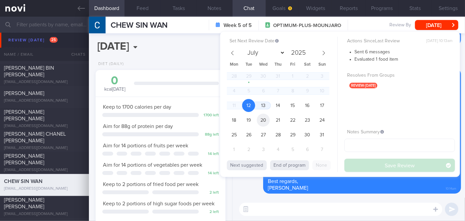
click at [257, 120] on span "20" at bounding box center [263, 120] width 13 height 13
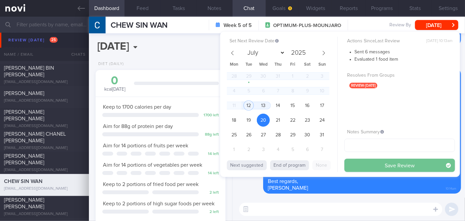
click at [376, 164] on button "Save Review" at bounding box center [400, 165] width 111 height 13
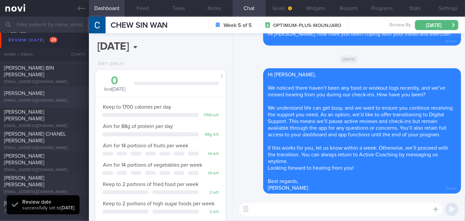
scroll to position [58, 116]
click at [59, 90] on div "[PERSON_NAME]" at bounding box center [43, 93] width 79 height 7
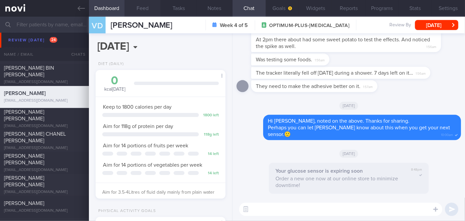
click at [147, 8] on button "Feed" at bounding box center [143, 8] width 36 height 17
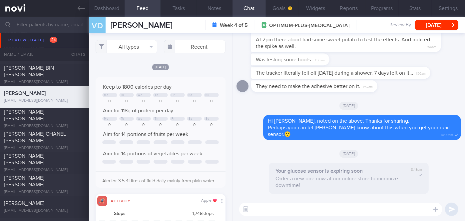
scroll to position [29, 117]
click at [276, 208] on textarea at bounding box center [340, 209] width 203 height 13
type textarea "Hi [PERSON_NAME], how have you been?"
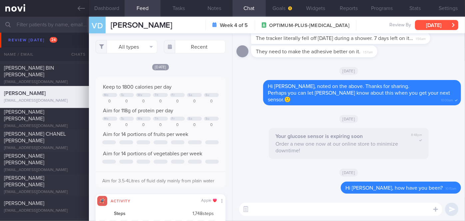
click at [428, 24] on button "[DATE]" at bounding box center [436, 25] width 43 height 10
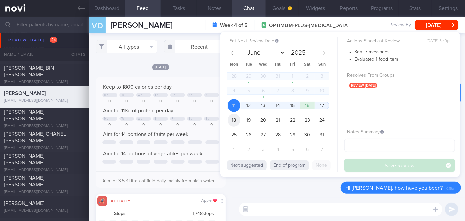
click at [235, 122] on span "18" at bounding box center [234, 120] width 13 height 13
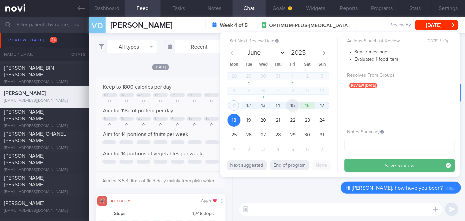
click at [289, 107] on span "15" at bounding box center [292, 105] width 13 height 13
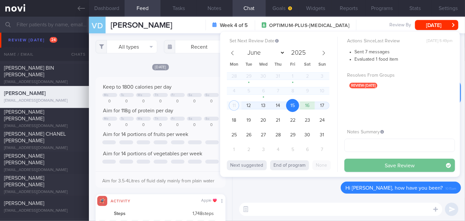
click at [382, 162] on button "Save Review" at bounding box center [400, 165] width 111 height 13
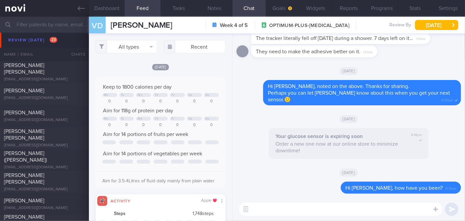
scroll to position [2024, 0]
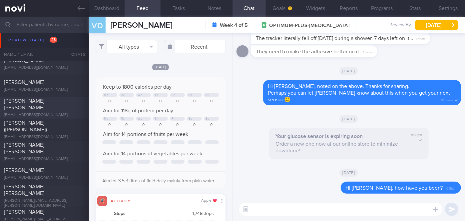
click at [21, 109] on div "[PERSON_NAME] [PERSON_NAME] [EMAIL_ADDRESS][DOMAIN_NAME]" at bounding box center [44, 108] width 89 height 20
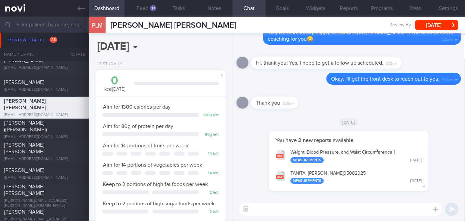
scroll to position [66, 114]
click at [138, 8] on button "Feed 13" at bounding box center [143, 8] width 36 height 17
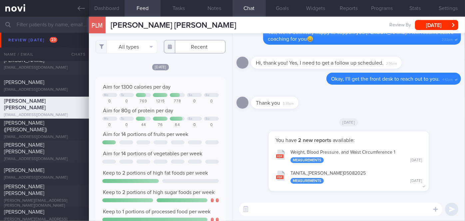
click at [191, 49] on input "text" at bounding box center [195, 46] width 62 height 13
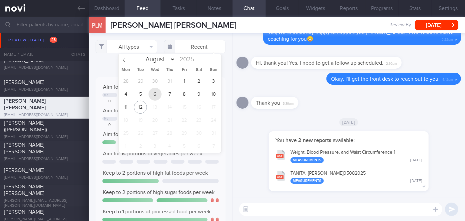
click at [155, 93] on span "6" at bounding box center [155, 94] width 13 height 13
type input "[DATE]"
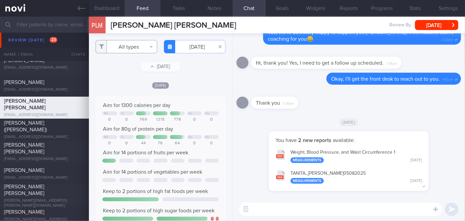
click at [125, 45] on button "All types" at bounding box center [127, 46] width 62 height 13
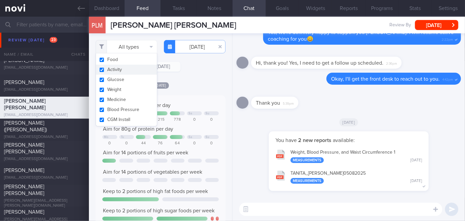
click at [123, 70] on button "Activity" at bounding box center [126, 70] width 61 height 10
checkbox input "false"
click at [184, 83] on div "[DATE]" at bounding box center [161, 85] width 130 height 7
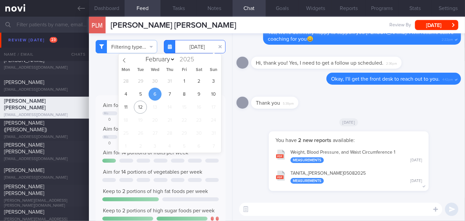
click at [193, 52] on input "[DATE]" at bounding box center [195, 46] width 62 height 13
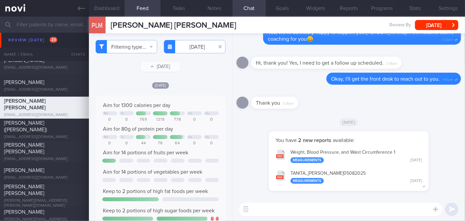
click at [242, 122] on div "[DATE]" at bounding box center [349, 122] width 225 height 19
click at [372, 173] on button "TANITA_ [PERSON_NAME] 05082025 Measurements [DATE]" at bounding box center [348, 176] width 153 height 21
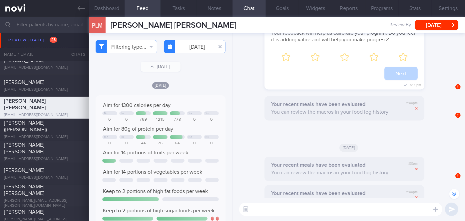
scroll to position [-1886, 0]
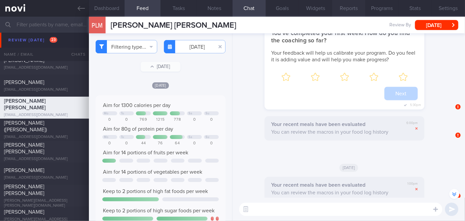
click at [349, 10] on button "Reports" at bounding box center [348, 8] width 33 height 17
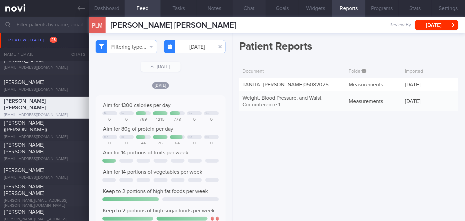
click at [244, 6] on button "Chat" at bounding box center [249, 8] width 33 height 17
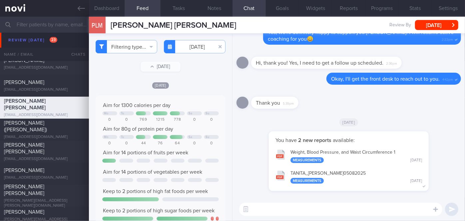
click at [296, 210] on textarea at bounding box center [340, 209] width 203 height 13
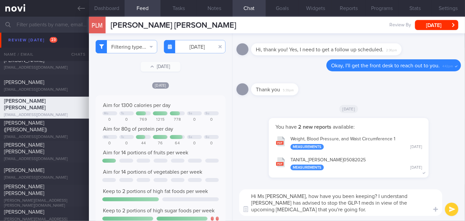
click at [305, 203] on textarea "Hi Ms [PERSON_NAME], how have you been keeping? I understand [PERSON_NAME] has …" at bounding box center [340, 202] width 203 height 27
click at [309, 212] on textarea "Hi Ms [PERSON_NAME], how have you been keeping? I understand [PERSON_NAME] has …" at bounding box center [340, 202] width 203 height 27
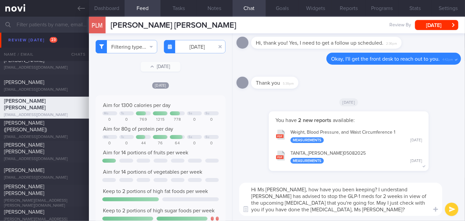
type textarea "Hi Ms [PERSON_NAME], how have you been keeping? I understand [PERSON_NAME] has …"
click at [450, 208] on button "submit" at bounding box center [451, 209] width 13 height 13
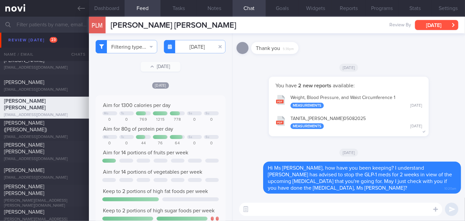
click at [445, 27] on button "[DATE]" at bounding box center [436, 25] width 43 height 10
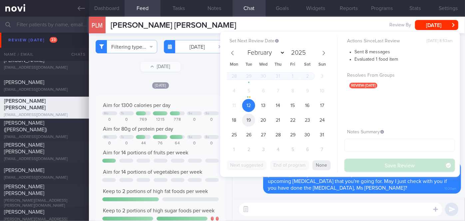
click at [246, 121] on span "19" at bounding box center [248, 120] width 13 height 13
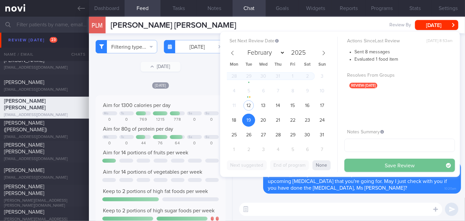
click at [376, 166] on button "Save Review" at bounding box center [400, 165] width 111 height 13
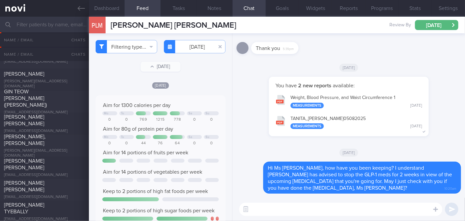
scroll to position [1699, 0]
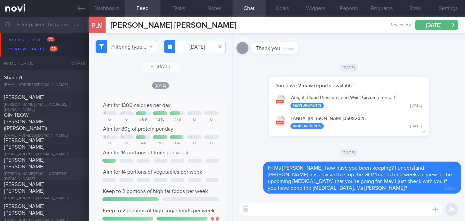
click at [28, 167] on span "[PERSON_NAME], [PERSON_NAME]" at bounding box center [25, 163] width 42 height 12
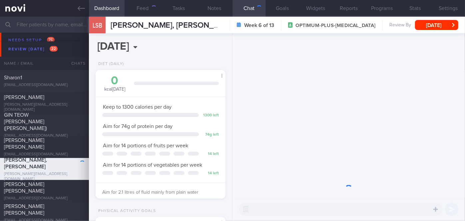
scroll to position [66, 114]
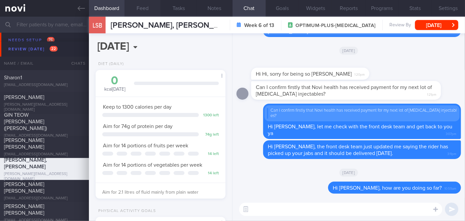
click at [136, 5] on button "Feed" at bounding box center [143, 8] width 36 height 17
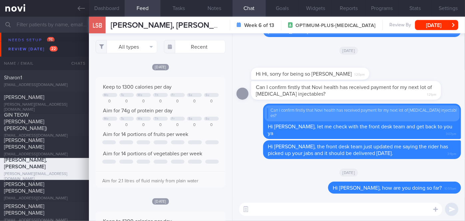
scroll to position [29, 117]
click at [432, 23] on button "[DATE]" at bounding box center [436, 25] width 43 height 10
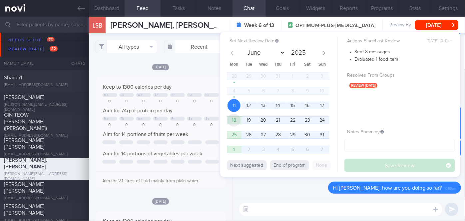
click at [233, 121] on span "18" at bounding box center [234, 120] width 13 height 13
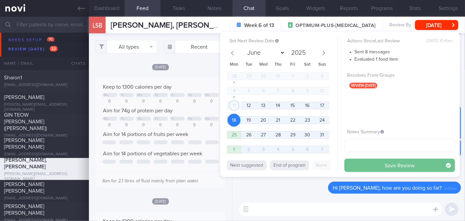
click at [367, 162] on button "Save Review" at bounding box center [400, 165] width 111 height 13
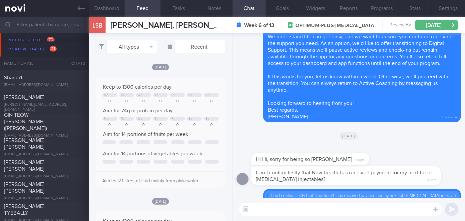
scroll to position [0, 0]
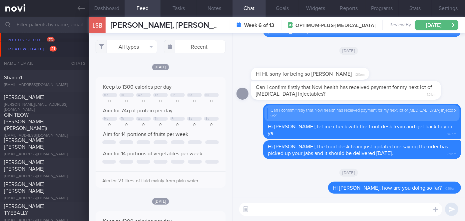
click at [342, 213] on textarea at bounding box center [340, 209] width 203 height 13
click at [43, 164] on span "[PERSON_NAME] [PERSON_NAME]" at bounding box center [24, 166] width 40 height 12
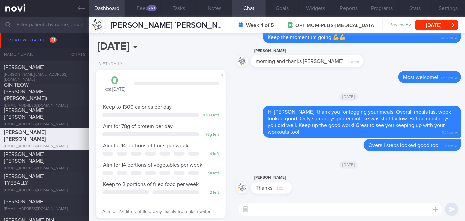
scroll to position [1759, 0]
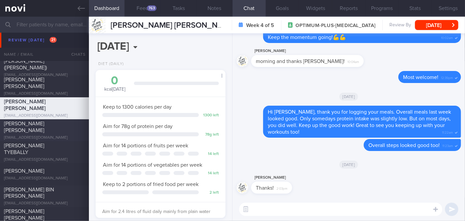
click at [63, 129] on div "[PERSON_NAME] [PERSON_NAME]" at bounding box center [43, 126] width 79 height 13
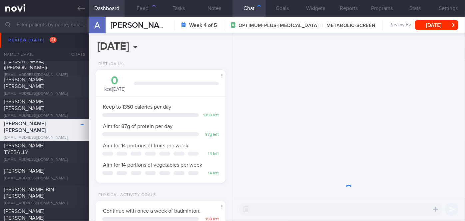
scroll to position [66, 114]
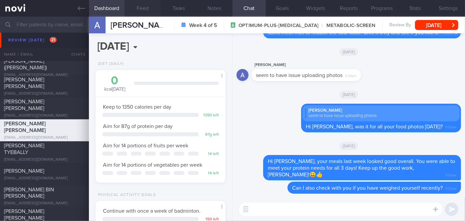
click at [149, 11] on button "Feed" at bounding box center [143, 8] width 36 height 17
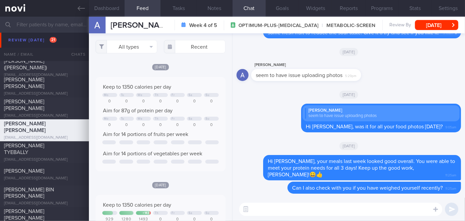
click at [297, 203] on textarea at bounding box center [340, 209] width 203 height 13
type textarea "Hi [PERSON_NAME], how have you been keeping?"
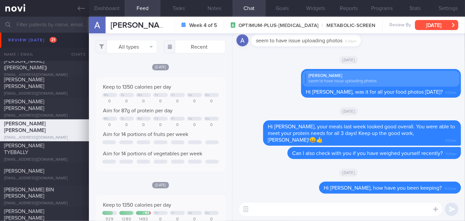
click at [433, 28] on button "[DATE]" at bounding box center [436, 25] width 43 height 10
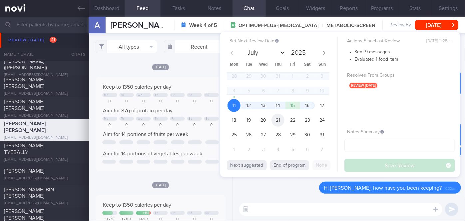
click at [276, 121] on span "21" at bounding box center [278, 120] width 13 height 13
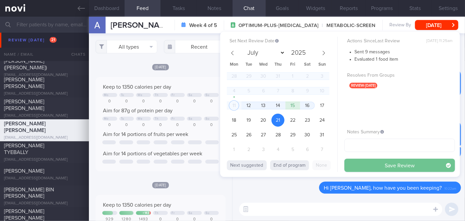
click at [380, 163] on button "Save Review" at bounding box center [400, 165] width 111 height 13
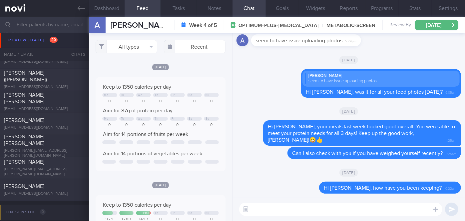
scroll to position [2032, 0]
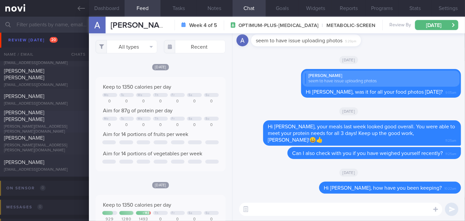
click at [44, 120] on span "[PERSON_NAME] [PERSON_NAME]" at bounding box center [24, 116] width 40 height 12
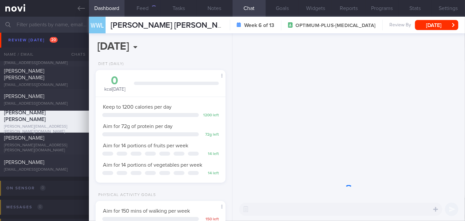
scroll to position [66, 114]
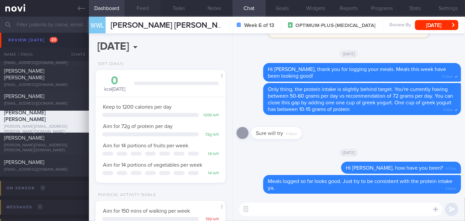
click at [147, 9] on button "Feed" at bounding box center [143, 8] width 36 height 17
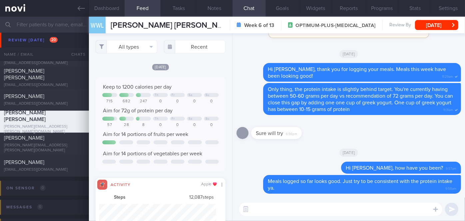
scroll to position [29, 117]
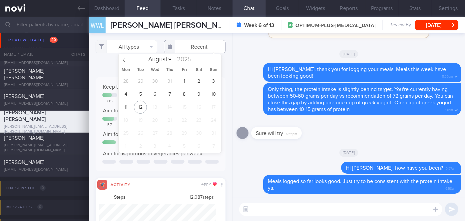
click at [191, 51] on input "text" at bounding box center [195, 46] width 62 height 13
click at [130, 95] on span "4" at bounding box center [125, 94] width 13 height 13
type input "[DATE]"
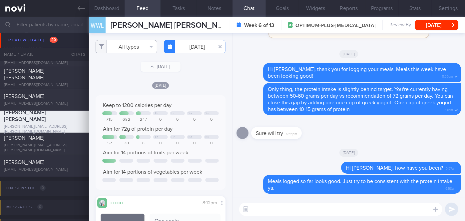
click at [128, 50] on button "All types" at bounding box center [127, 46] width 62 height 13
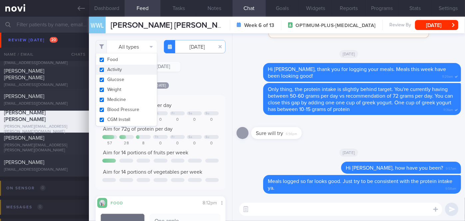
click at [122, 69] on button "Activity" at bounding box center [126, 70] width 61 height 10
checkbox input "false"
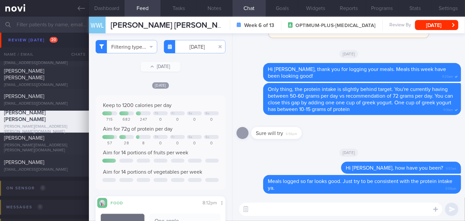
click at [190, 77] on div "Filtering type... Food Activity Glucose Weight Medicine Blood Pressure [MEDICAL…" at bounding box center [160, 127] width 143 height 188
click at [194, 49] on input "[DATE]" at bounding box center [195, 46] width 62 height 13
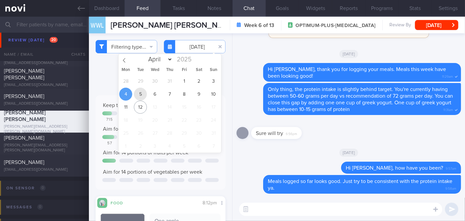
click at [144, 92] on span "5" at bounding box center [140, 94] width 13 height 13
type input "[DATE]"
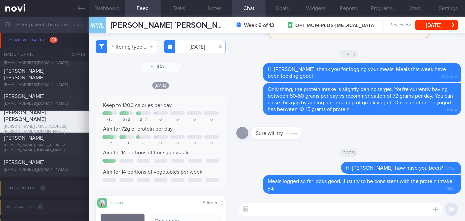
click at [294, 213] on textarea at bounding box center [340, 209] width 203 height 13
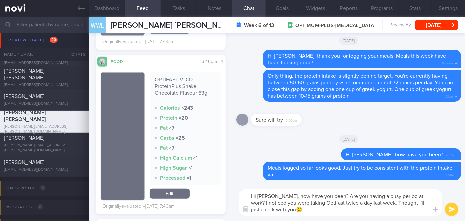
click at [273, 210] on textarea "Hi [PERSON_NAME], how have you been? Are you having a busy period at work? I no…" at bounding box center [340, 202] width 203 height 27
type textarea "Hi [PERSON_NAME], how have you been? Are you having a busy period at work? I no…"
click at [451, 209] on button "submit" at bounding box center [451, 209] width 13 height 13
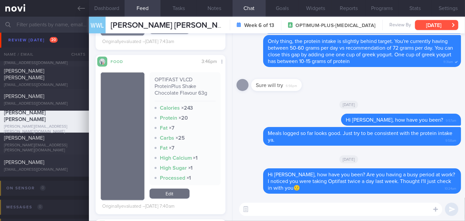
click at [446, 27] on button "[DATE]" at bounding box center [436, 25] width 43 height 10
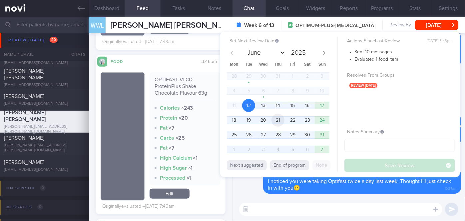
click at [278, 120] on span "21" at bounding box center [278, 120] width 13 height 13
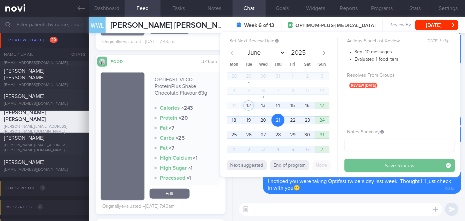
click at [375, 165] on button "Save Review" at bounding box center [400, 165] width 111 height 13
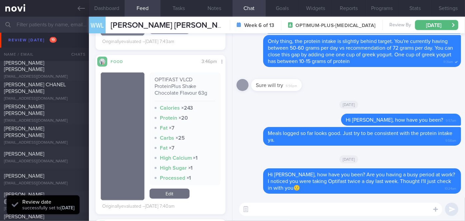
scroll to position [1881, 0]
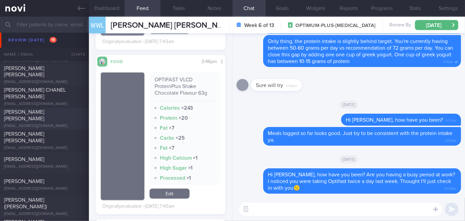
click at [27, 117] on span "[PERSON_NAME] [PERSON_NAME]" at bounding box center [24, 116] width 40 height 12
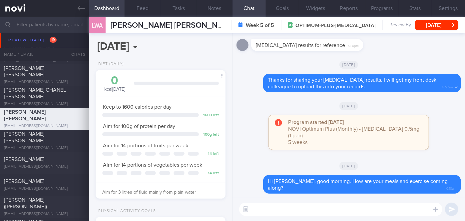
click at [297, 210] on textarea at bounding box center [340, 209] width 203 height 13
click at [270, 210] on textarea "Hi [PERSON_NAME], how have you been coping with your meals and exercise so far?" at bounding box center [340, 209] width 203 height 13
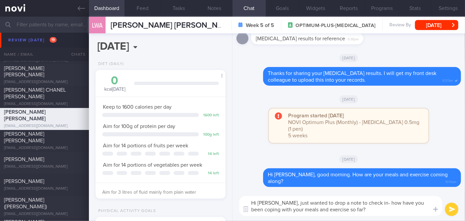
type textarea "Hi [PERSON_NAME], just wanted to drop a note to check in- how have you been cop…"
click at [451, 207] on button "submit" at bounding box center [451, 209] width 13 height 13
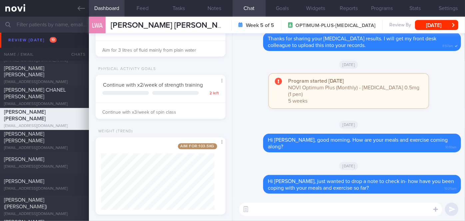
scroll to position [151, 0]
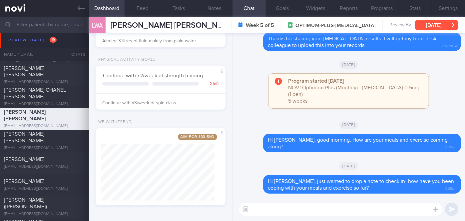
click at [432, 26] on button "[DATE]" at bounding box center [436, 25] width 43 height 10
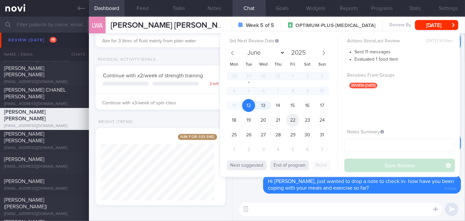
click at [291, 120] on span "22" at bounding box center [292, 120] width 13 height 13
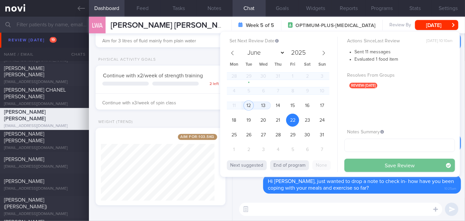
click at [360, 163] on button "Save Review" at bounding box center [400, 165] width 111 height 13
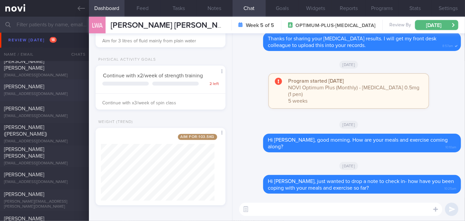
scroll to position [2010, 0]
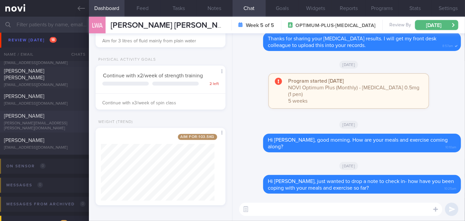
click at [68, 119] on div "[PERSON_NAME]" at bounding box center [43, 116] width 79 height 7
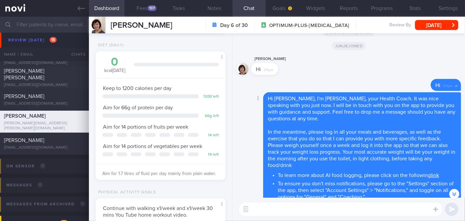
scroll to position [-575, 0]
click at [144, 5] on button "Feed 107" at bounding box center [143, 8] width 36 height 17
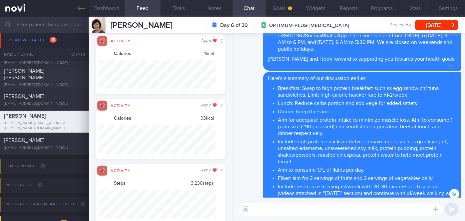
scroll to position [-73, 0]
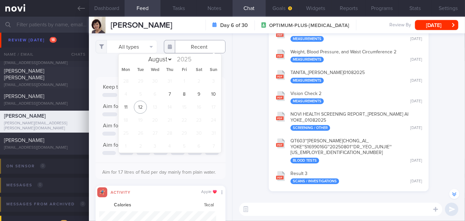
click at [193, 43] on input "text" at bounding box center [195, 46] width 62 height 13
click at [170, 93] on span "7" at bounding box center [169, 94] width 13 height 13
type input "[DATE]"
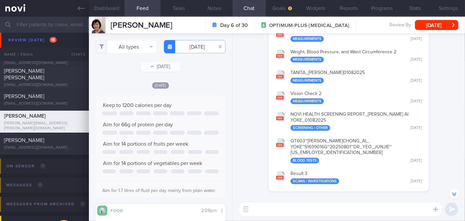
click at [300, 207] on textarea at bounding box center [340, 209] width 203 height 13
click at [302, 172] on button "Result 3 Scans / Investigations [DATE]" at bounding box center [348, 177] width 153 height 21
click at [297, 213] on textarea "Hi [PERSON_NAME]," at bounding box center [340, 209] width 203 height 13
click at [281, 6] on button "Goals" at bounding box center [282, 8] width 33 height 17
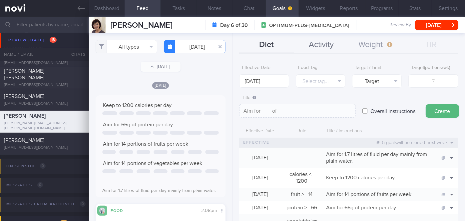
click at [324, 47] on button "Activity" at bounding box center [321, 45] width 55 height 17
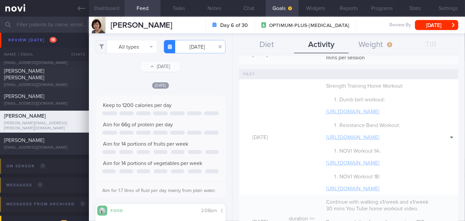
click at [102, 7] on button "Dashboard" at bounding box center [107, 8] width 36 height 17
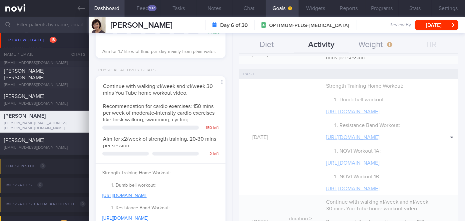
scroll to position [205, 0]
click at [247, 7] on button "Chat" at bounding box center [249, 8] width 33 height 17
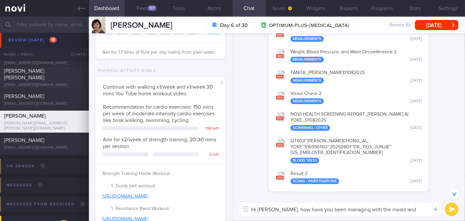
click at [392, 208] on textarea "Hi [PERSON_NAME], how have you been managing with the meals and" at bounding box center [340, 209] width 203 height 13
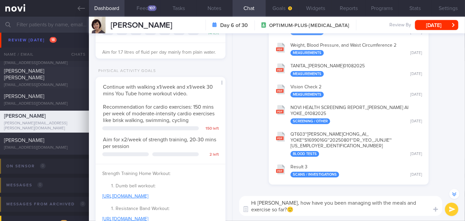
scroll to position [-7, 0]
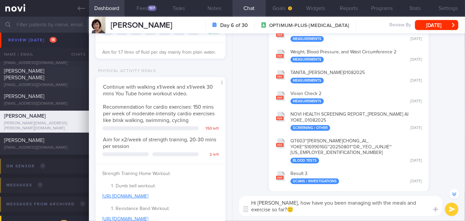
type textarea "Hi [PERSON_NAME], how have you been managing with the meals and exercise so far…"
click at [451, 209] on button "submit" at bounding box center [451, 209] width 13 height 13
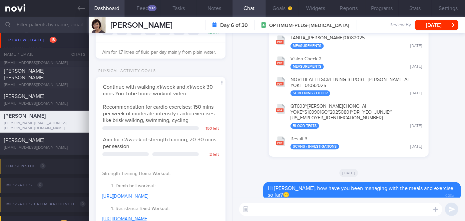
scroll to position [0, 0]
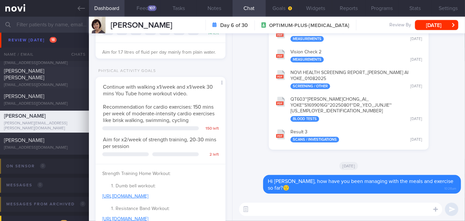
click at [435, 20] on div "[PERSON_NAME] [PERSON_NAME] [PERSON_NAME][EMAIL_ADDRESS][PERSON_NAME][DOMAIN_NA…" at bounding box center [277, 25] width 376 height 17
click at [438, 26] on button "[DATE]" at bounding box center [436, 25] width 43 height 10
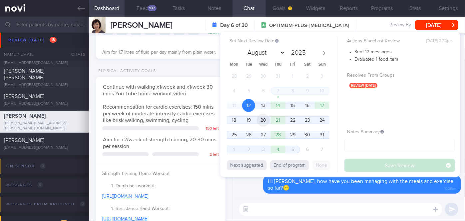
click at [267, 119] on span "20" at bounding box center [263, 120] width 13 height 13
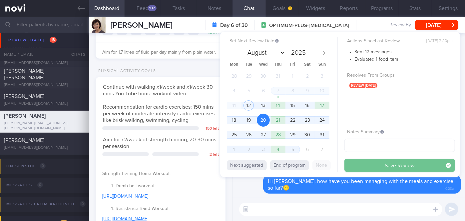
click at [376, 167] on button "Save Review" at bounding box center [400, 165] width 111 height 13
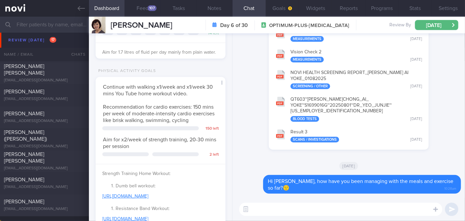
scroll to position [1949, 0]
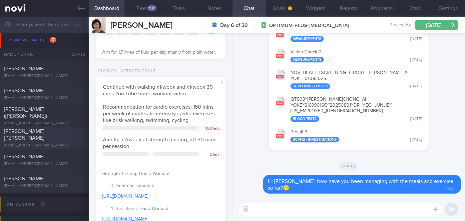
click at [52, 136] on div "[PERSON_NAME] [PERSON_NAME]" at bounding box center [43, 134] width 79 height 13
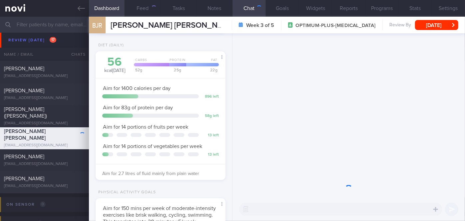
scroll to position [66, 114]
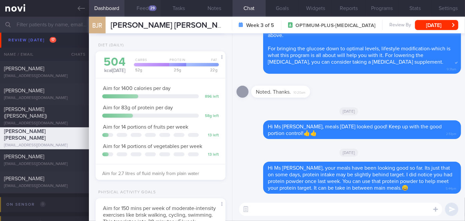
click at [149, 9] on div "29" at bounding box center [153, 8] width 8 height 6
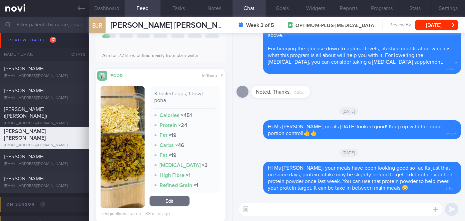
scroll to position [151, 0]
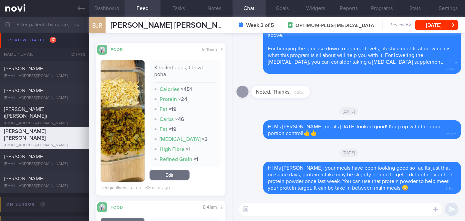
click at [109, 8] on button "Dashboard" at bounding box center [107, 8] width 36 height 17
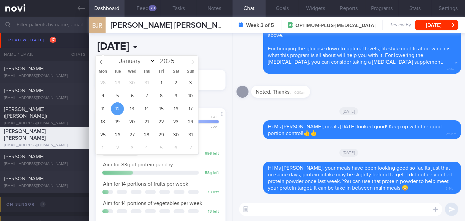
click at [132, 41] on input "[DATE]" at bounding box center [136, 46] width 80 height 17
click at [119, 94] on span "5" at bounding box center [117, 95] width 13 height 13
type input "[DATE]"
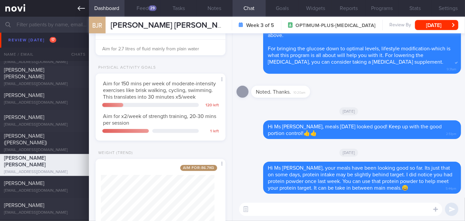
scroll to position [1768, 0]
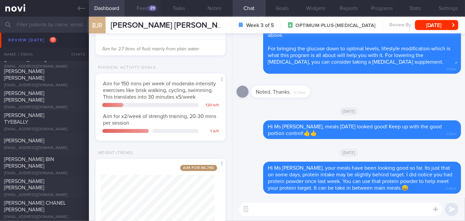
click at [142, 7] on button "Feed 29" at bounding box center [143, 8] width 36 height 17
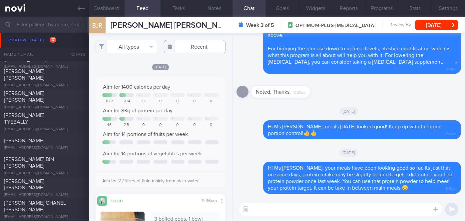
click at [197, 49] on body "You are offline! Some functionality will be unavailable Patients New Users Coac…" at bounding box center [232, 110] width 465 height 221
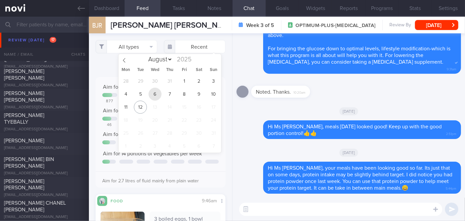
click at [155, 97] on span "6" at bounding box center [155, 94] width 13 height 13
type input "[DATE]"
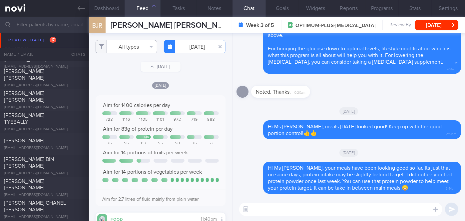
click at [120, 45] on button "All types" at bounding box center [127, 46] width 62 height 13
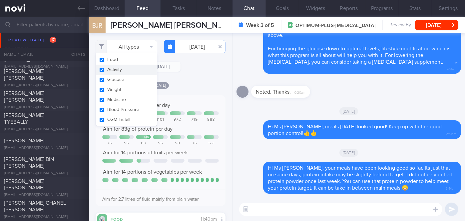
click at [122, 74] on button "Activity" at bounding box center [126, 70] width 61 height 10
checkbox input "false"
click at [194, 76] on div "Filtering type... Food Activity Glucose Weight Medicine Blood Pressure [MEDICAL…" at bounding box center [160, 127] width 143 height 188
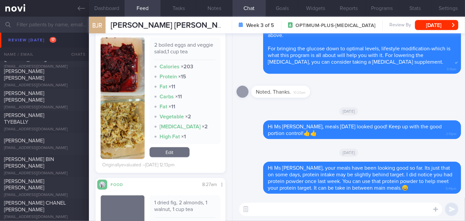
scroll to position [486, 0]
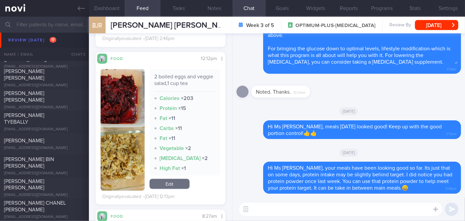
click at [117, 107] on button "button" at bounding box center [123, 129] width 44 height 121
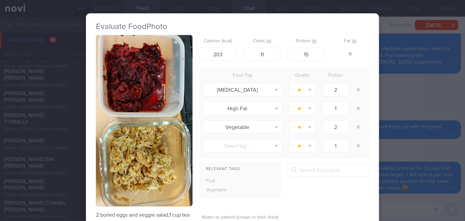
click at [406, 106] on div "Evaluate Food Photo 2 boiled eggs and veggie salad,1 cup tea Calories (kcal) 20…" at bounding box center [232, 110] width 465 height 221
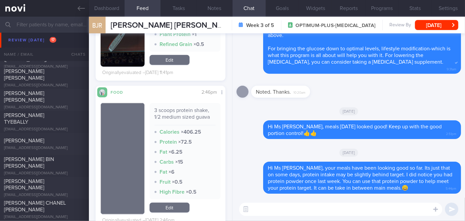
scroll to position [214, 0]
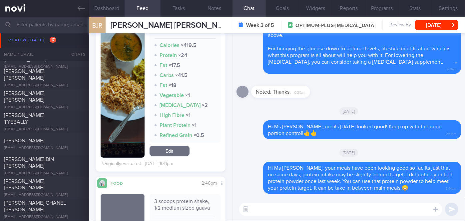
click at [123, 106] on button "button" at bounding box center [123, 86] width 44 height 141
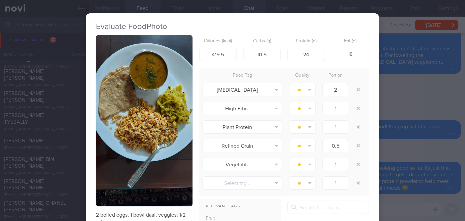
click at [385, 103] on div "Evaluate Food Photo 2 boiled eggs, 1 bowl daal, veggies, 1/2 roti Calories (kca…" at bounding box center [232, 110] width 465 height 221
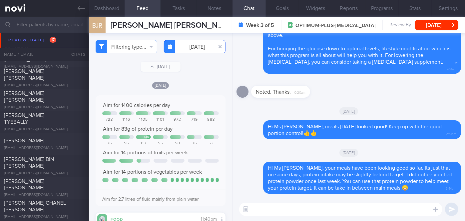
click at [196, 46] on input "[DATE]" at bounding box center [195, 46] width 62 height 13
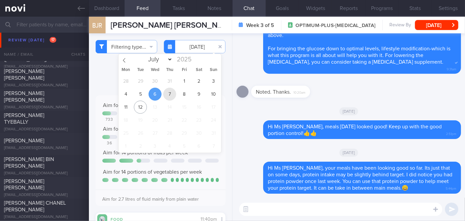
click at [170, 98] on span "7" at bounding box center [169, 94] width 13 height 13
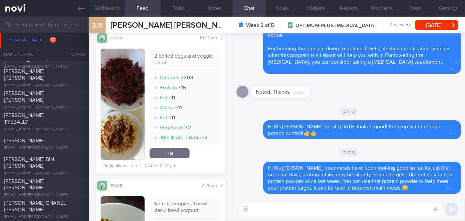
scroll to position [151, 0]
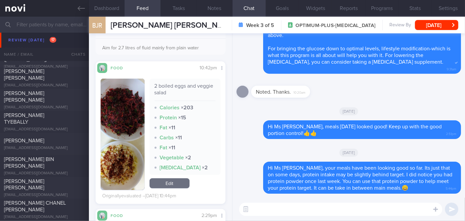
click at [122, 104] on img "button" at bounding box center [123, 134] width 44 height 111
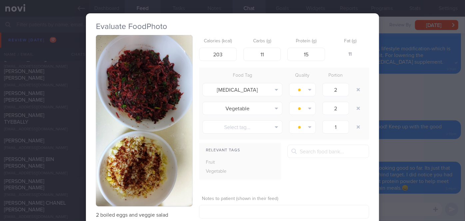
scroll to position [30, 0]
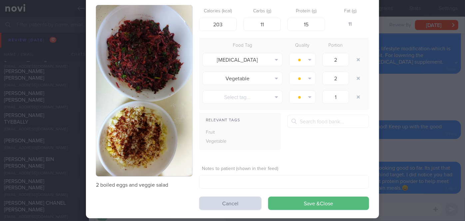
click at [375, 91] on div "Evaluate Food Photo 2 boiled eggs and veggie salad Calories (kcal) 203 Carbs (g…" at bounding box center [232, 100] width 293 height 235
click at [409, 109] on div "Evaluate Food Photo 2 boiled eggs and veggie salad Calories (kcal) 203 Carbs (g…" at bounding box center [232, 110] width 465 height 221
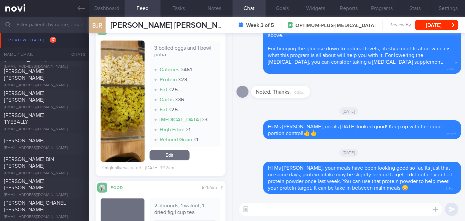
scroll to position [497, 0]
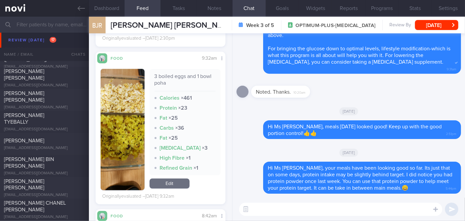
click at [126, 114] on button "button" at bounding box center [123, 129] width 44 height 121
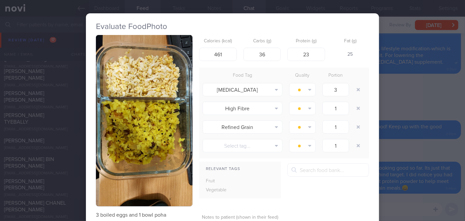
click at [395, 98] on div "Evaluate Food Photo 3 boiled eggs and 1 bowl poha Calories (kcal) 461 Carbs (g)…" at bounding box center [232, 110] width 465 height 221
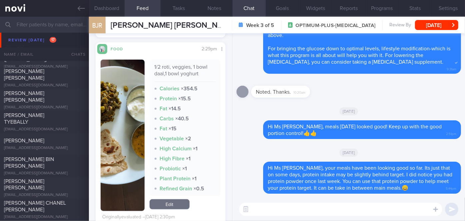
scroll to position [315, 0]
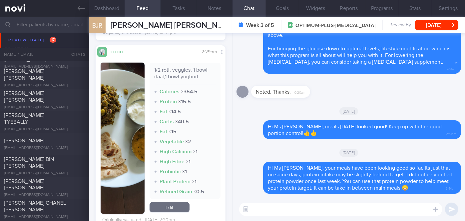
click at [110, 108] on img "button" at bounding box center [123, 138] width 44 height 151
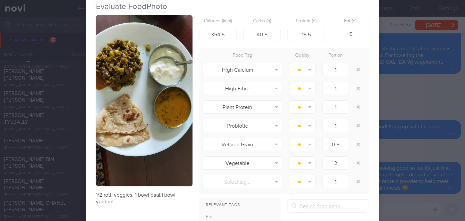
scroll to position [30, 0]
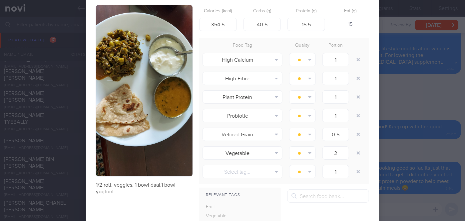
click at [413, 102] on div "Evaluate Food Photo 1/2 roti, veggies, 1 bowl daal,1 bowl yoghurt Calories (kca…" at bounding box center [232, 110] width 465 height 221
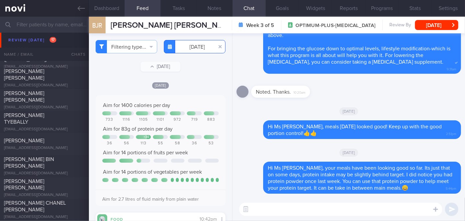
click at [195, 51] on input "[DATE]" at bounding box center [195, 46] width 62 height 13
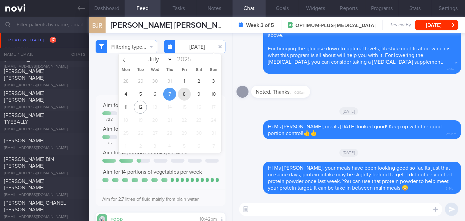
click at [188, 95] on span "8" at bounding box center [184, 94] width 13 height 13
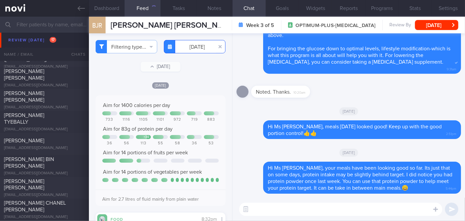
scroll to position [182, 0]
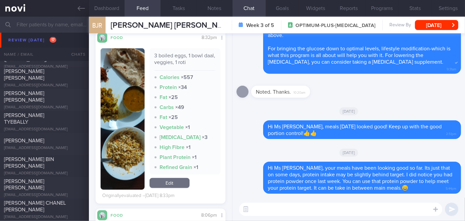
click at [121, 95] on button "button" at bounding box center [123, 118] width 44 height 141
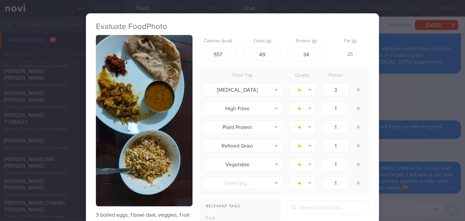
click at [400, 100] on div "Evaluate Food Photo 3 boiled eggs, 1 bowl daal, veggies, 1 roti Calories (kcal)…" at bounding box center [232, 110] width 465 height 221
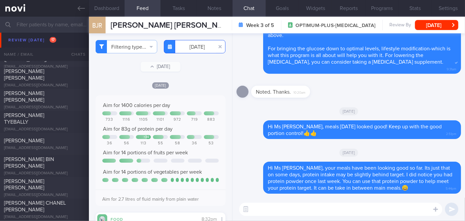
click at [188, 51] on input "[DATE]" at bounding box center [195, 46] width 62 height 13
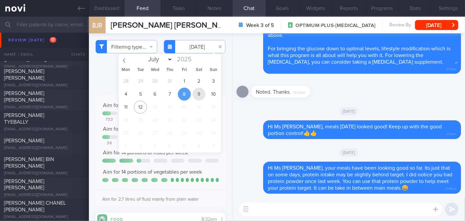
click at [197, 95] on span "9" at bounding box center [199, 94] width 13 height 13
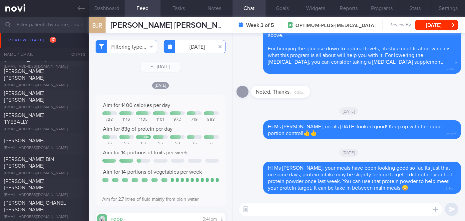
click at [202, 47] on input "[DATE]" at bounding box center [195, 46] width 62 height 13
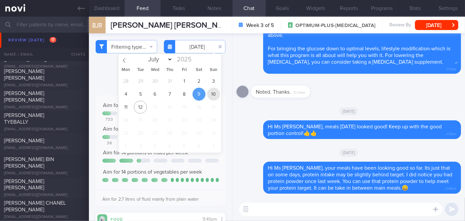
click at [213, 90] on span "10" at bounding box center [213, 94] width 13 height 13
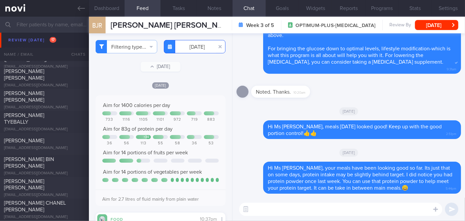
click at [188, 47] on input "[DATE]" at bounding box center [195, 46] width 62 height 13
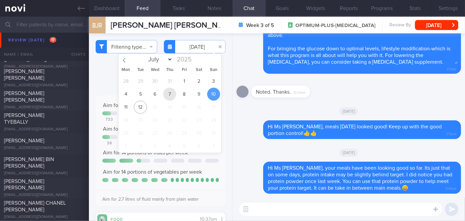
click at [169, 95] on span "7" at bounding box center [169, 94] width 13 height 13
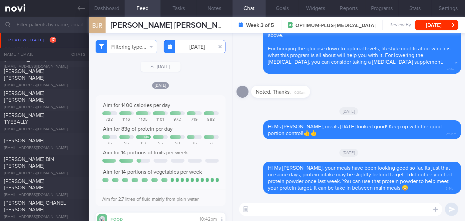
click at [191, 51] on input "[DATE]" at bounding box center [195, 46] width 62 height 13
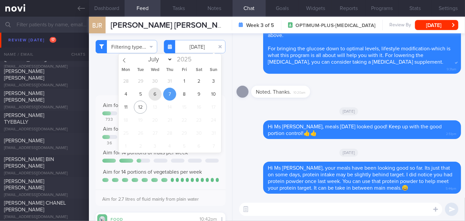
click at [157, 91] on span "6" at bounding box center [155, 94] width 13 height 13
type input "[DATE]"
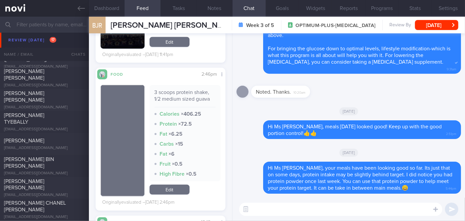
scroll to position [333, 0]
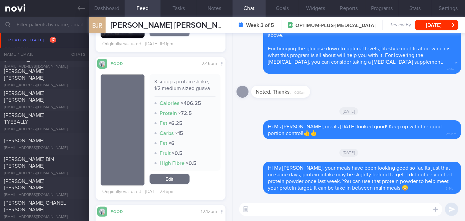
click at [250, 155] on div "[DATE]" at bounding box center [349, 152] width 225 height 19
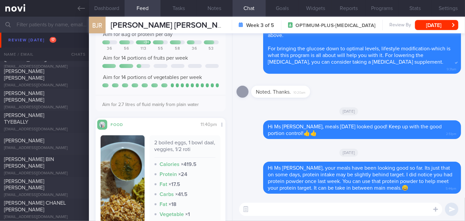
scroll to position [0, 0]
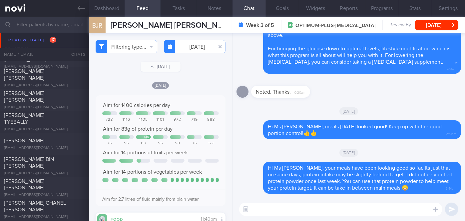
click at [322, 214] on textarea at bounding box center [340, 209] width 203 height 13
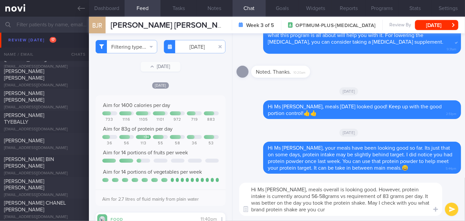
type textarea "Hi Ms [PERSON_NAME], meals overall is looking good. However, protein intake is …"
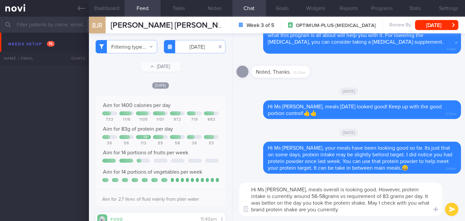
select select "7"
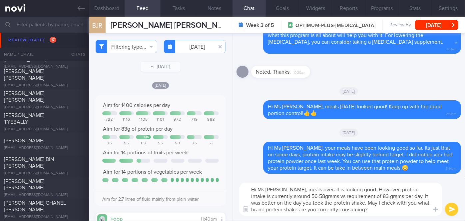
click at [315, 190] on textarea "Hi Ms [PERSON_NAME], meals overall is looking good. However, protein intake is …" at bounding box center [340, 199] width 203 height 33
click at [365, 210] on textarea "Hi Ms [PERSON_NAME], meals overall is looking good. However, protein intake is …" at bounding box center [340, 199] width 203 height 33
click at [388, 208] on textarea "Hi Ms Jyoti, meals overall is looking good. However, protein intake is currentl…" at bounding box center [340, 199] width 203 height 33
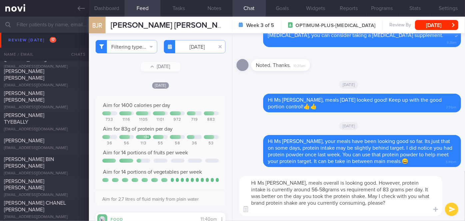
scroll to position [0, 0]
type textarea "Hi Ms Jyoti, meals overall is looking good. However, protein intake is currentl…"
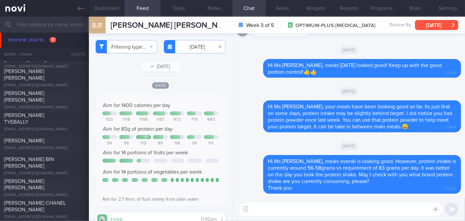
click at [432, 26] on button "[DATE]" at bounding box center [436, 25] width 43 height 10
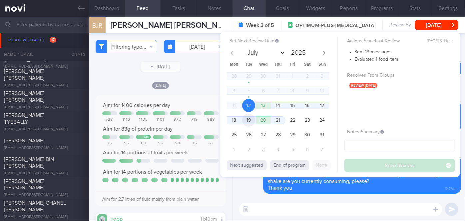
click at [252, 123] on span "19" at bounding box center [248, 120] width 13 height 13
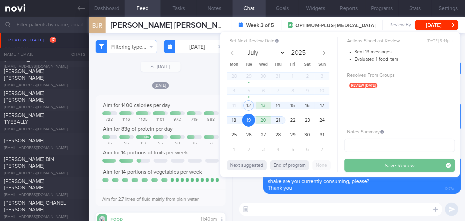
click at [374, 165] on button "Save Review" at bounding box center [400, 165] width 111 height 13
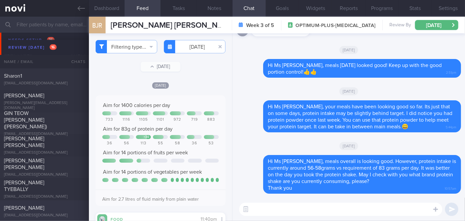
scroll to position [1707, 0]
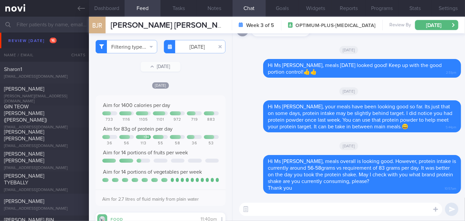
click at [33, 139] on div "ANDREA NG SHU WEN andrea_shuwen@icloud.com" at bounding box center [44, 139] width 89 height 20
type input "[DATE]"
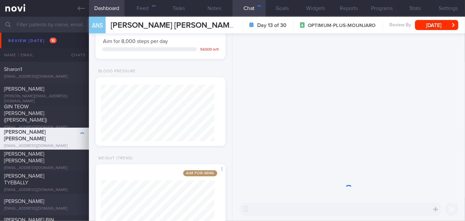
scroll to position [66, 114]
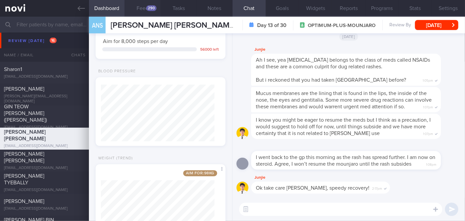
click at [151, 9] on div "290" at bounding box center [151, 8] width 10 height 6
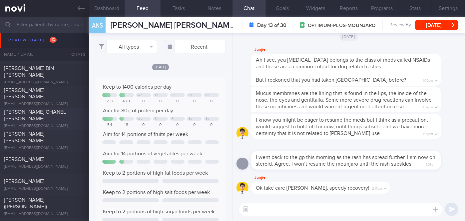
scroll to position [1737, 0]
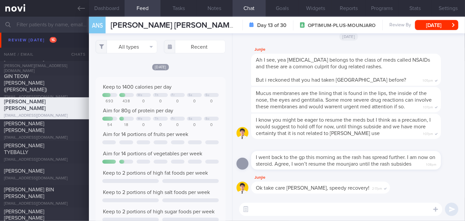
drag, startPoint x: 81, startPoint y: 8, endPoint x: 288, endPoint y: 45, distance: 210.8
click at [81, 8] on icon at bounding box center [81, 8] width 7 height 7
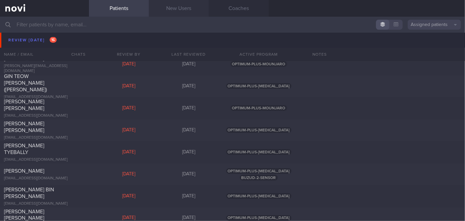
click at [183, 5] on link "New Users" at bounding box center [179, 8] width 60 height 17
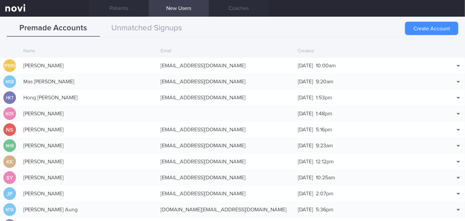
click at [422, 28] on button "Create Account" at bounding box center [431, 28] width 53 height 13
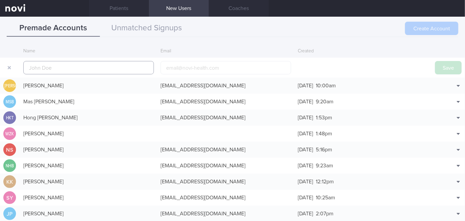
scroll to position [16, 0]
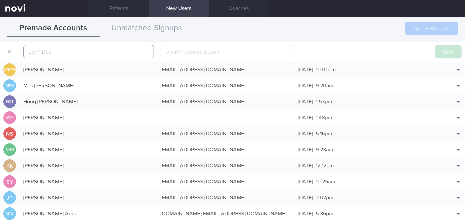
click at [125, 49] on input "text" at bounding box center [88, 51] width 131 height 13
paste input "WILLIAMS ANDREW WYNNE"
type input "WILLIAMS ANDREW WYNNE"
click at [177, 50] on input "email" at bounding box center [226, 51] width 131 height 13
paste input "andrewww317@gmail.com"
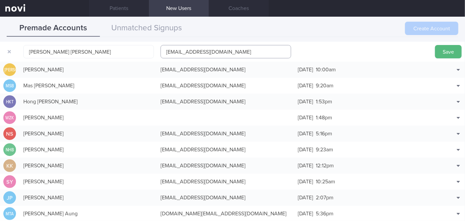
click at [198, 51] on input "andrewww317@gmail.com" at bounding box center [226, 51] width 131 height 13
type input "andrewww317a@gmail.com"
click at [435, 49] on button "Save" at bounding box center [448, 51] width 27 height 13
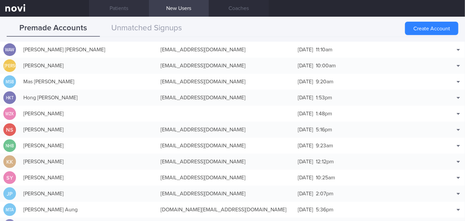
click at [130, 9] on link "Patients" at bounding box center [119, 8] width 60 height 17
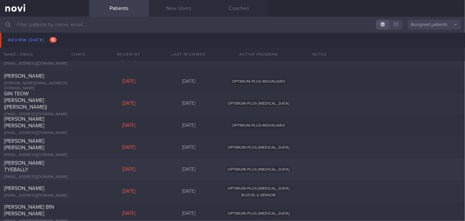
scroll to position [1737, 0]
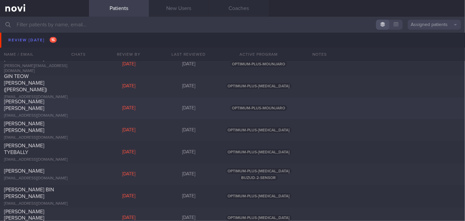
click at [78, 101] on div "ANDREA NG SHU WEN andrea_shuwen@icloud.com Yesterday 12 days ago OPTIMUM-PLUS-M…" at bounding box center [232, 108] width 465 height 22
select select "7"
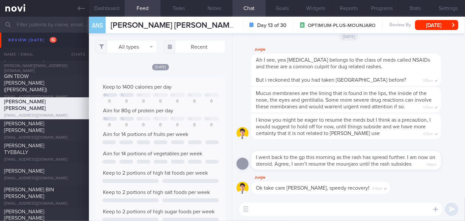
scroll to position [29, 117]
click at [203, 49] on input "text" at bounding box center [195, 46] width 62 height 13
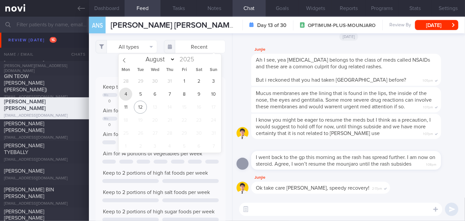
click at [127, 94] on span "4" at bounding box center [125, 94] width 13 height 13
type input "[DATE]"
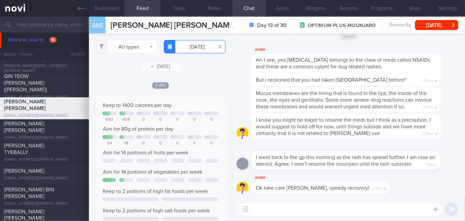
scroll to position [29, 117]
click at [303, 206] on textarea at bounding box center [340, 209] width 203 height 13
type textarea "Hi Andrea, just dropping a note to check in on you-how have you been?"
click at [454, 207] on button "submit" at bounding box center [451, 209] width 13 height 13
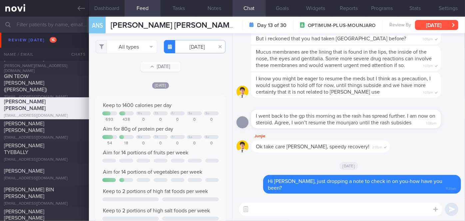
click at [446, 22] on button "[DATE]" at bounding box center [436, 25] width 43 height 10
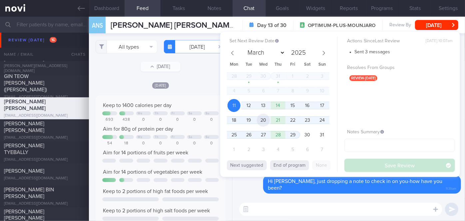
click at [261, 121] on span "20" at bounding box center [263, 120] width 13 height 13
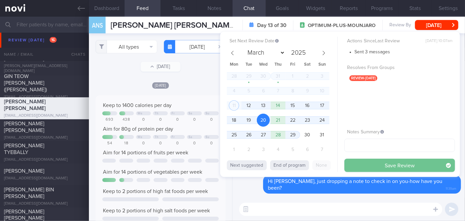
click at [395, 163] on button "Save Review" at bounding box center [400, 165] width 111 height 13
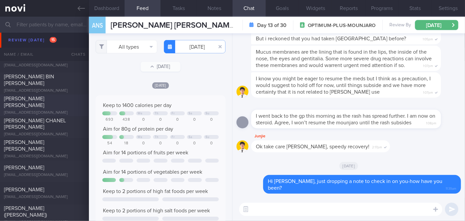
click at [44, 102] on span "[PERSON_NAME] [PERSON_NAME]" at bounding box center [24, 102] width 40 height 12
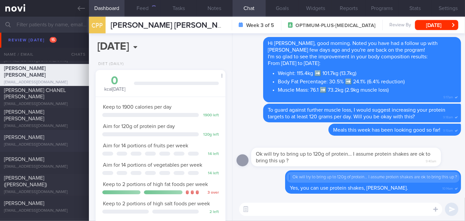
click at [56, 143] on div "[EMAIL_ADDRESS][DOMAIN_NAME]" at bounding box center [44, 145] width 81 height 5
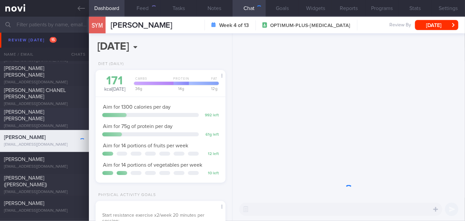
scroll to position [57, 114]
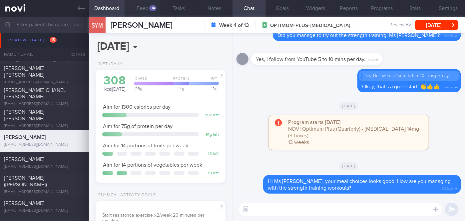
click at [151, 7] on div "34" at bounding box center [152, 8] width 7 height 6
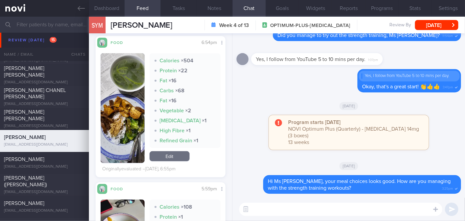
scroll to position [1919, 0]
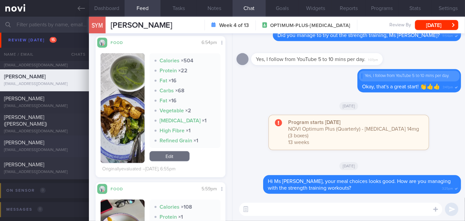
click at [44, 137] on div "Gauri Gupta guptagauri2@gmail.com Today 6 days ago OPTIMUM-PLUS-RYBELSUS" at bounding box center [232, 146] width 465 height 22
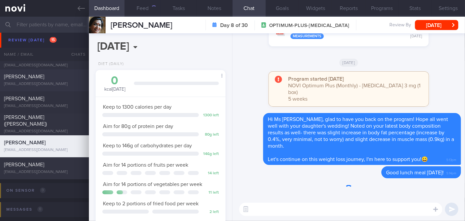
scroll to position [66, 114]
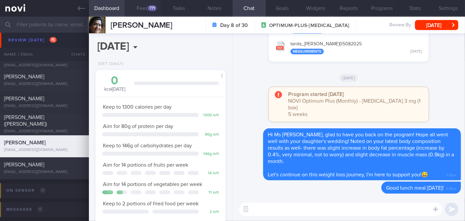
click at [151, 10] on div "771" at bounding box center [152, 8] width 9 height 6
select select "7"
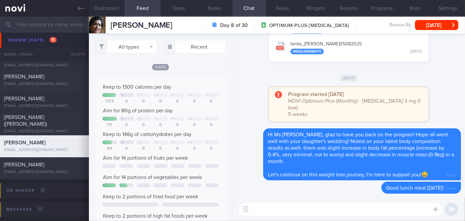
scroll to position [29, 117]
click at [186, 51] on input "text" at bounding box center [195, 46] width 62 height 13
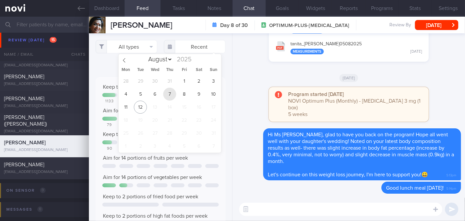
drag, startPoint x: 172, startPoint y: 95, endPoint x: 169, endPoint y: 115, distance: 19.5
click at [172, 92] on span "7" at bounding box center [169, 94] width 13 height 13
type input "[DATE]"
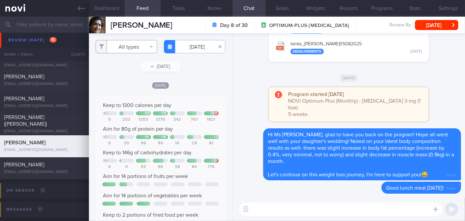
click at [121, 42] on button "All types" at bounding box center [127, 46] width 62 height 13
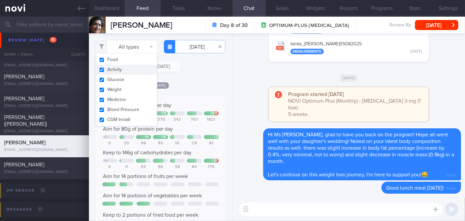
click at [119, 67] on button "Activity" at bounding box center [126, 70] width 61 height 10
checkbox input "false"
click at [210, 81] on div "Filtering type... Food Activity Glucose Weight Medicine Blood Pressure CGM Inst…" at bounding box center [160, 127] width 143 height 188
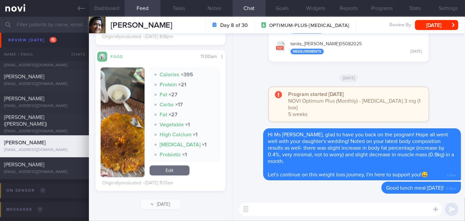
click at [129, 99] on img "button" at bounding box center [123, 122] width 44 height 110
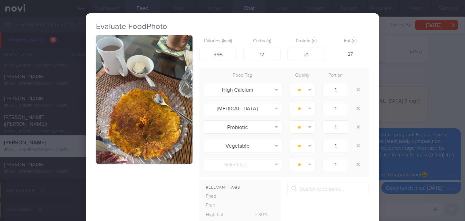
click at [397, 88] on div "Evaluate Food Photo Calories (kcal) 395 Carbs (g) 17 Protein (g) 21 Fat (g) 27 …" at bounding box center [232, 110] width 465 height 221
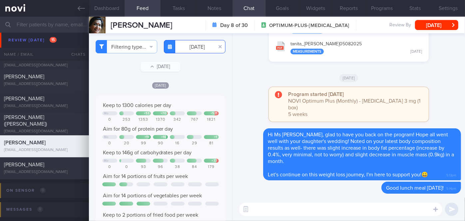
click at [199, 50] on input "[DATE]" at bounding box center [195, 46] width 62 height 13
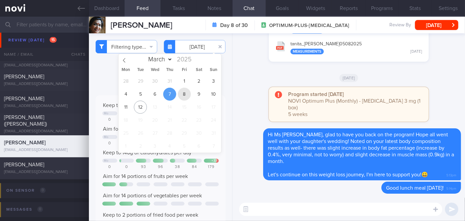
click at [184, 92] on span "8" at bounding box center [184, 94] width 13 height 13
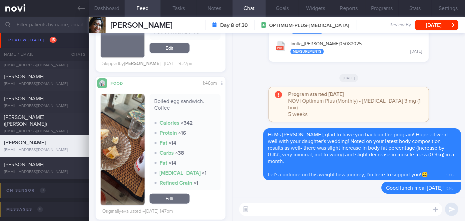
click at [131, 132] on button "button" at bounding box center [123, 149] width 44 height 111
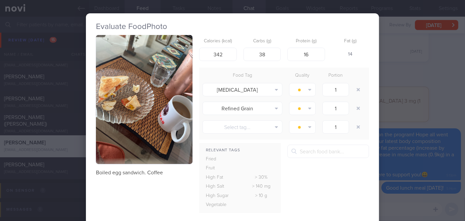
click at [417, 117] on div "Evaluate Food Photo Boiled egg sandwich. Coffee Calories (kcal) 342 Carbs (g) 3…" at bounding box center [232, 110] width 465 height 221
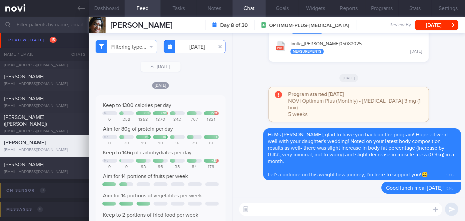
click at [195, 49] on input "[DATE]" at bounding box center [195, 46] width 62 height 13
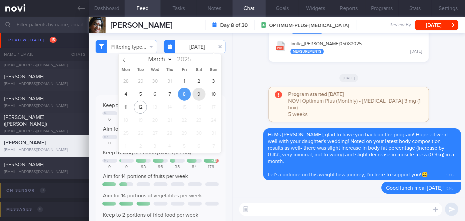
click at [198, 96] on span "9" at bounding box center [199, 94] width 13 height 13
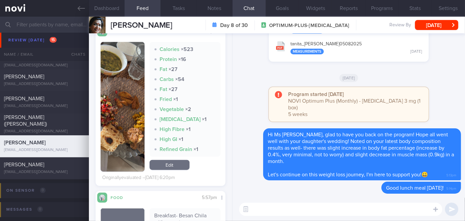
click at [139, 113] on button "button" at bounding box center [123, 107] width 44 height 130
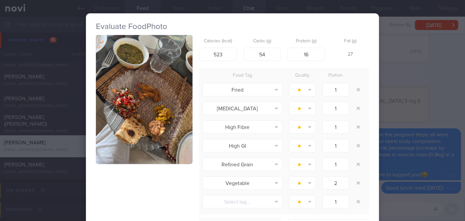
click at [139, 113] on button "button" at bounding box center [144, 99] width 97 height 129
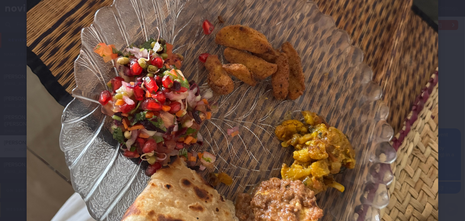
click at [441, 106] on div at bounding box center [232, 89] width 465 height 602
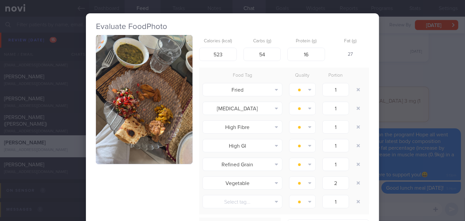
click at [433, 105] on div "Evaluate Food Photo Calories (kcal) 523 Carbs (g) 54 Protein (g) 16 Fat (g) 27 …" at bounding box center [232, 110] width 465 height 221
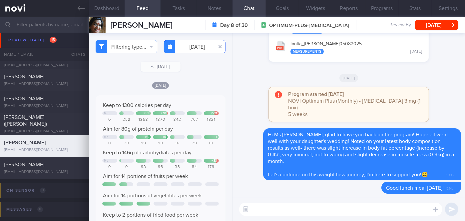
click at [188, 49] on input "[DATE]" at bounding box center [195, 46] width 62 height 13
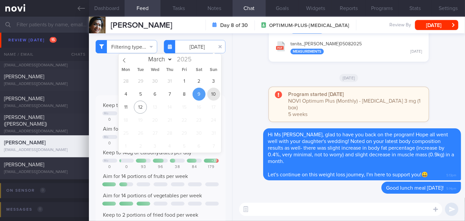
click at [215, 94] on span "10" at bounding box center [213, 94] width 13 height 13
type input "[DATE]"
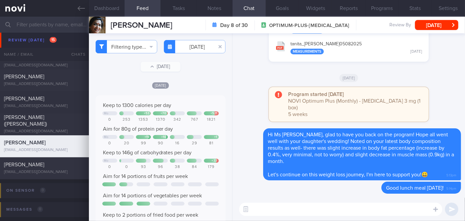
click at [290, 204] on textarea at bounding box center [340, 209] width 203 height 13
type textarea "Hi Ms Gauri, overall meals looked good last week. 🙂"
click at [453, 208] on button "submit" at bounding box center [451, 209] width 13 height 13
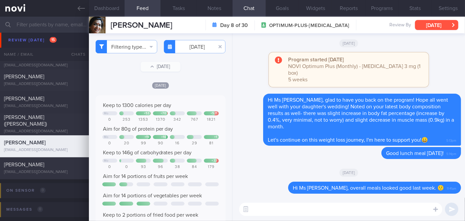
click at [433, 25] on button "[DATE]" at bounding box center [436, 25] width 43 height 10
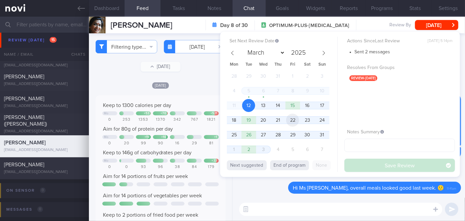
click at [290, 121] on span "22" at bounding box center [292, 120] width 13 height 13
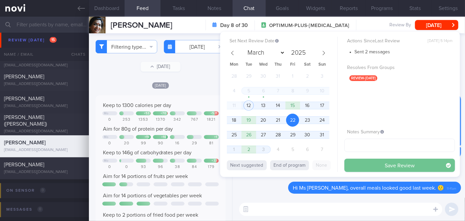
click at [367, 165] on button "Save Review" at bounding box center [400, 165] width 111 height 13
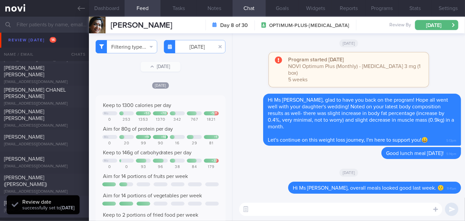
scroll to position [1859, 0]
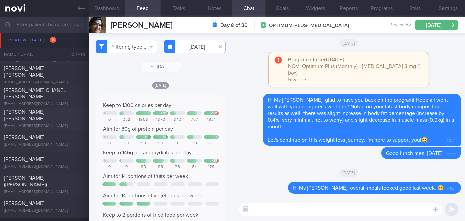
click at [62, 113] on div "[PERSON_NAME] [PERSON_NAME]" at bounding box center [43, 115] width 79 height 13
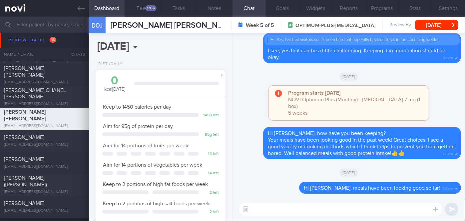
scroll to position [66, 114]
click at [149, 4] on button "Feed 1306" at bounding box center [143, 8] width 36 height 17
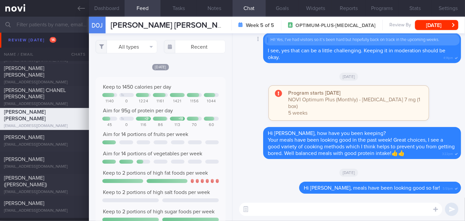
scroll to position [29, 117]
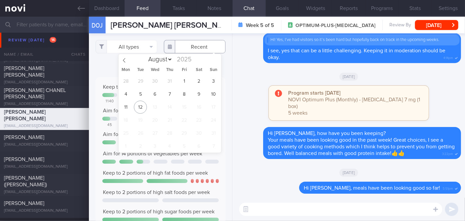
click at [194, 48] on input "text" at bounding box center [195, 46] width 62 height 13
click at [123, 94] on span "4" at bounding box center [125, 94] width 13 height 13
type input "[DATE]"
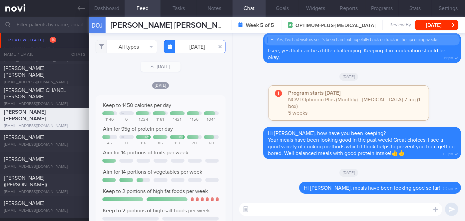
scroll to position [29, 117]
click at [139, 51] on button "All types" at bounding box center [127, 46] width 62 height 13
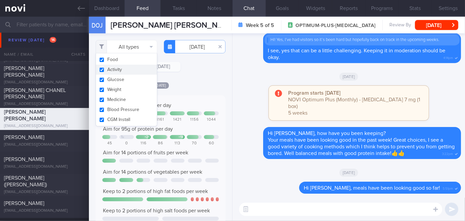
click at [107, 70] on button "Activity" at bounding box center [126, 70] width 61 height 10
checkbox input "false"
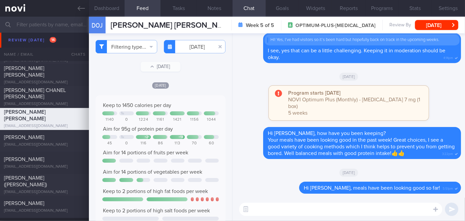
click at [194, 83] on div "[DATE]" at bounding box center [161, 85] width 130 height 7
click at [193, 42] on input "[DATE]" at bounding box center [195, 46] width 62 height 13
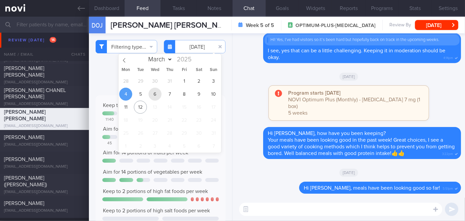
click at [156, 94] on span "6" at bounding box center [155, 94] width 13 height 13
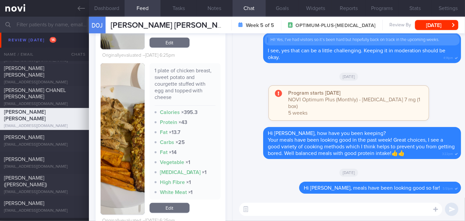
click at [112, 122] on button "button" at bounding box center [123, 138] width 44 height 151
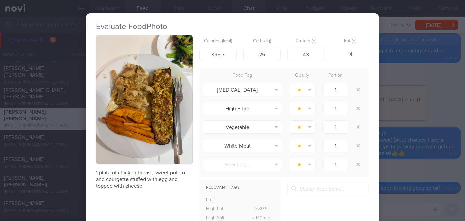
click at [380, 111] on div "Evaluate Food Photo 1 plate of chicken breast, sweet potato and courgette stuff…" at bounding box center [232, 110] width 465 height 221
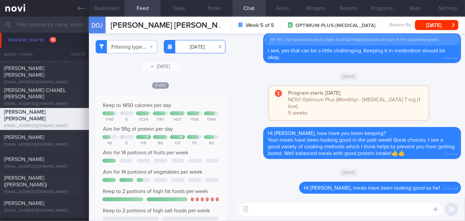
click at [193, 50] on input "[DATE]" at bounding box center [195, 46] width 62 height 13
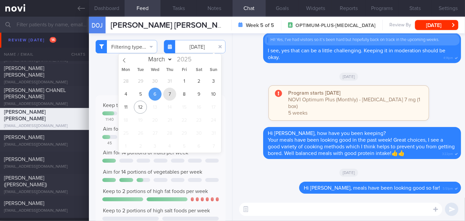
click at [172, 94] on span "7" at bounding box center [169, 94] width 13 height 13
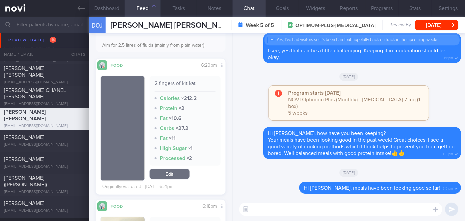
scroll to position [363, 0]
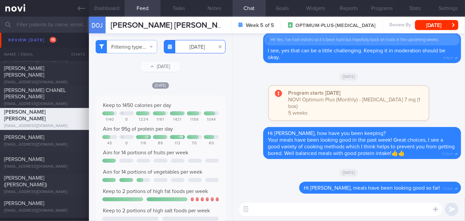
click at [189, 48] on input "[DATE]" at bounding box center [195, 46] width 62 height 13
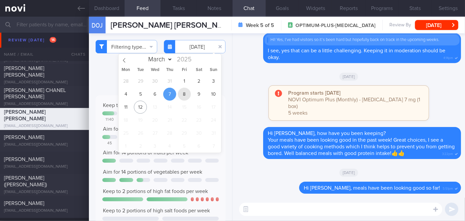
click at [185, 93] on span "8" at bounding box center [184, 94] width 13 height 13
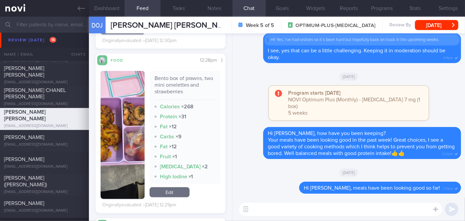
scroll to position [363, 0]
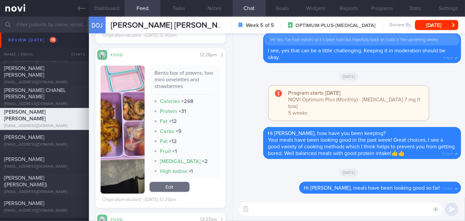
click at [123, 106] on img "button" at bounding box center [123, 130] width 44 height 128
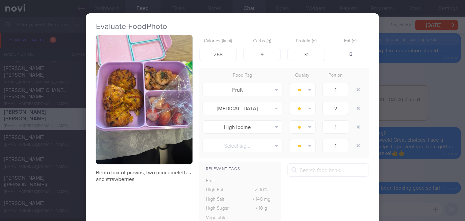
click at [412, 102] on div "Evaluate Food Photo Bento box of prawns, two mini omelettes and strawberries Ca…" at bounding box center [232, 110] width 465 height 221
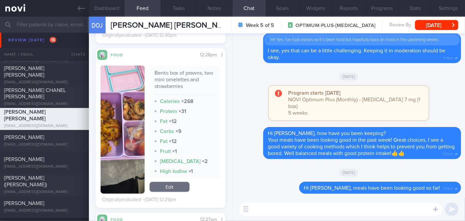
scroll to position [545, 0]
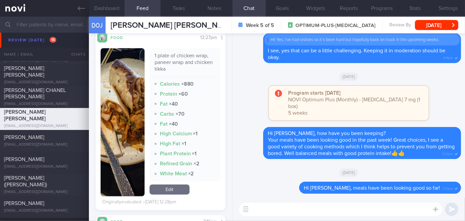
click at [110, 94] on img "button" at bounding box center [123, 122] width 44 height 148
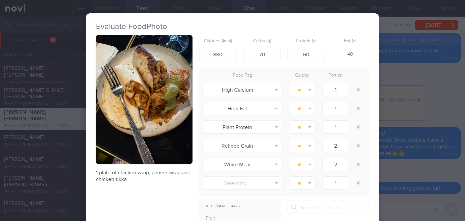
click at [418, 93] on div "Evaluate Food Photo 1 plate of chicken wrap, paneer wrap and chicken tikka Calo…" at bounding box center [232, 110] width 465 height 221
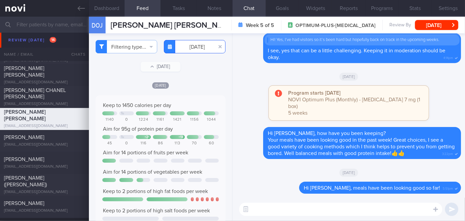
click at [193, 50] on input "[DATE]" at bounding box center [195, 46] width 62 height 13
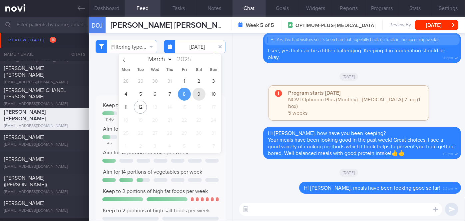
click at [198, 92] on span "9" at bounding box center [199, 94] width 13 height 13
click at [242, 86] on div "[DATE]" at bounding box center [349, 76] width 225 height 19
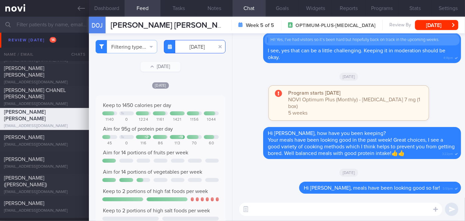
click at [198, 48] on input "[DATE]" at bounding box center [195, 46] width 62 height 13
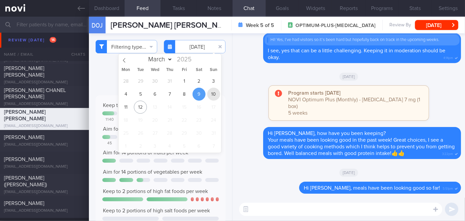
click at [210, 92] on span "10" at bounding box center [213, 94] width 13 height 13
type input "[DATE]"
click at [237, 86] on div "[DATE]" at bounding box center [349, 76] width 225 height 19
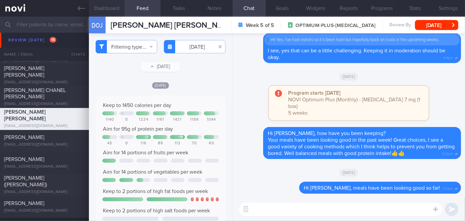
click at [118, 14] on button "Dashboard" at bounding box center [107, 8] width 36 height 17
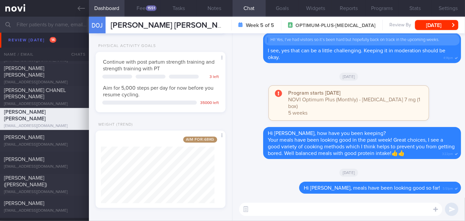
scroll to position [233, 0]
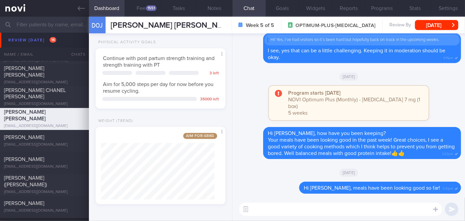
click at [263, 207] on textarea at bounding box center [340, 209] width 203 height 13
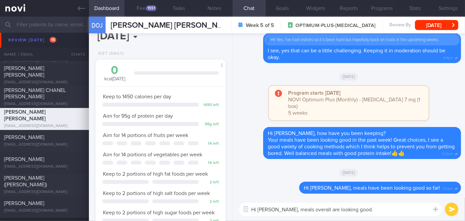
scroll to position [0, 0]
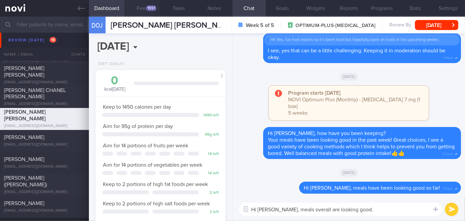
type textarea "Hi Olivia, meals overall are looking good."
click at [145, 8] on button "Feed 1551" at bounding box center [143, 8] width 36 height 17
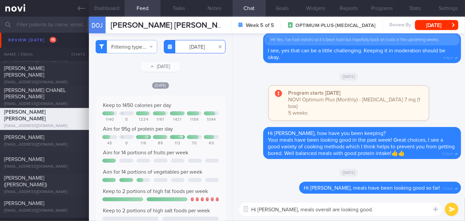
click at [192, 47] on input "[DATE]" at bounding box center [195, 46] width 62 height 13
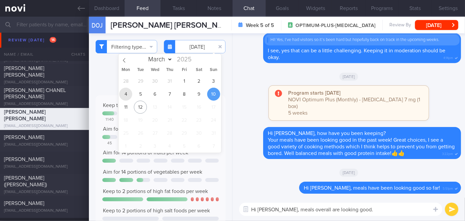
click at [124, 91] on span "4" at bounding box center [125, 94] width 13 height 13
type input "[DATE]"
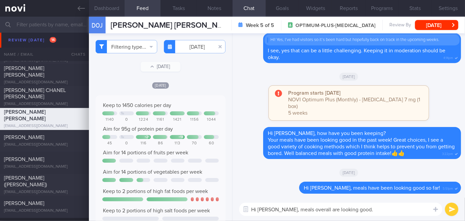
click at [112, 6] on button "Dashboard" at bounding box center [107, 8] width 36 height 17
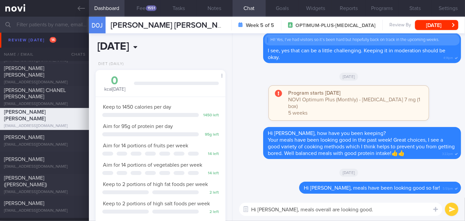
click at [125, 45] on input "[DATE]" at bounding box center [136, 46] width 80 height 17
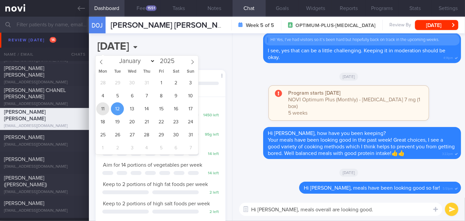
click at [103, 102] on span "11" at bounding box center [102, 108] width 13 height 13
click at [103, 97] on div "Keep to 1450 calories per day 1450 left Aim for 95g of protein per day 95 g lef…" at bounding box center [161, 176] width 130 height 159
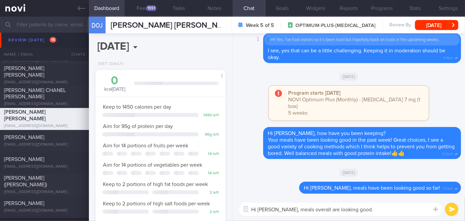
scroll to position [66, 114]
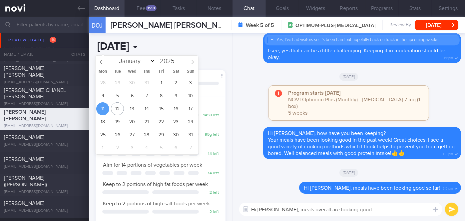
click at [126, 44] on input "2025-08-11" at bounding box center [136, 46] width 80 height 17
click at [104, 94] on span "4" at bounding box center [102, 95] width 13 height 13
type input "[DATE]"
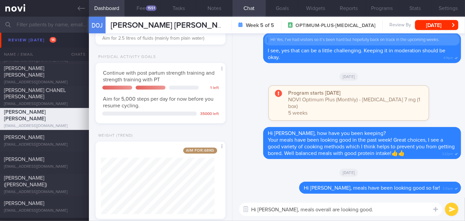
scroll to position [233, 0]
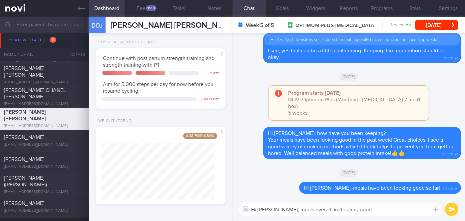
click at [345, 209] on textarea "Hi Olivia, meals overall are looking good." at bounding box center [340, 209] width 203 height 13
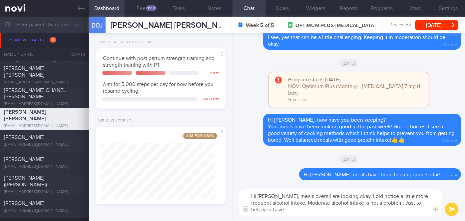
scroll to position [0, 0]
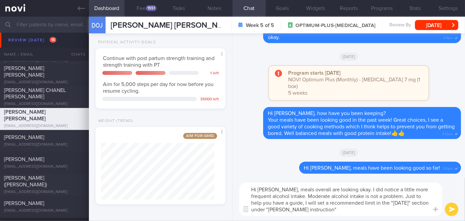
click at [385, 197] on textarea "Hi Olivia, meals overall are looking okay. I did notice a little more frequent …" at bounding box center [340, 199] width 203 height 33
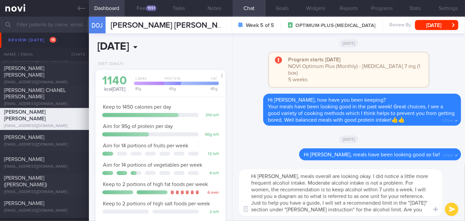
type textarea "Hi Olivia, meals overall are looking okay. I did notice a little more frequent …"
click at [138, 48] on input "[DATE]" at bounding box center [136, 46] width 80 height 17
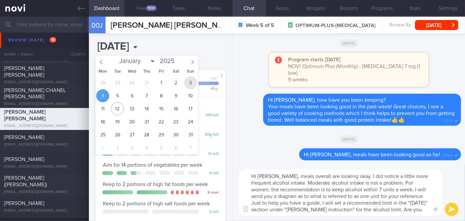
click at [187, 82] on span "3" at bounding box center [190, 82] width 13 height 13
type input "2025-08-03"
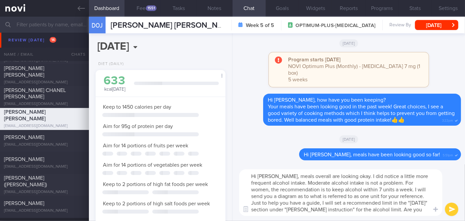
scroll to position [66, 114]
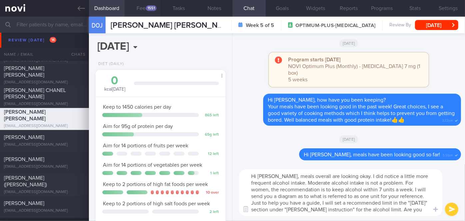
click at [150, 10] on div "1551" at bounding box center [151, 8] width 11 height 6
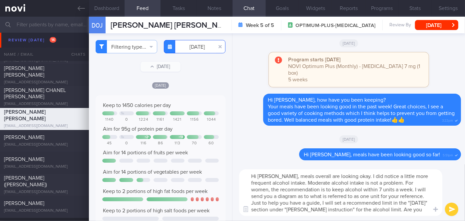
click at [193, 45] on input "[DATE]" at bounding box center [195, 46] width 62 height 13
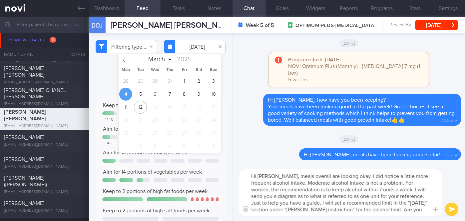
click at [126, 93] on span "4" at bounding box center [125, 94] width 13 height 13
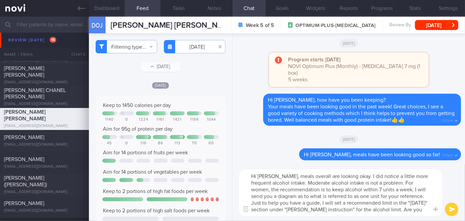
click at [347, 177] on textarea "Hi Olivia, meals overall are looking okay. I did notice a little more frequent …" at bounding box center [340, 192] width 203 height 47
click at [401, 197] on textarea "Hi Olivia, meals overall are looking okay. I did notice a little more frequent …" at bounding box center [340, 192] width 203 height 47
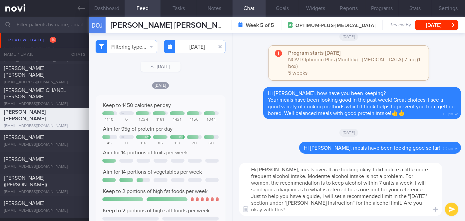
click at [304, 202] on textarea "Hi Olivia, meals overall are looking okay. I did notice a little more frequent …" at bounding box center [340, 189] width 203 height 53
click at [333, 203] on textarea "Hi Olivia, meals overall are looking okay. I did notice a little more frequent …" at bounding box center [340, 189] width 203 height 53
type textarea "Hi Olivia, meals overall are looking okay. I did notice a little more frequent …"
click at [456, 209] on button "submit" at bounding box center [451, 209] width 13 height 13
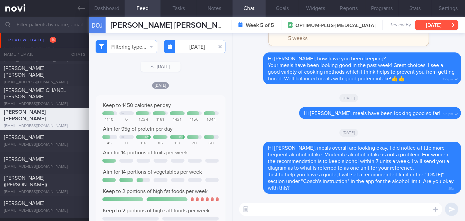
click at [436, 21] on button "[DATE]" at bounding box center [436, 25] width 43 height 10
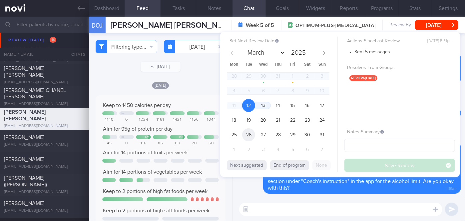
click at [249, 137] on span "26" at bounding box center [248, 134] width 13 height 13
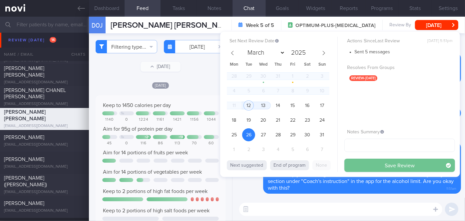
click at [394, 164] on button "Save Review" at bounding box center [400, 165] width 111 height 13
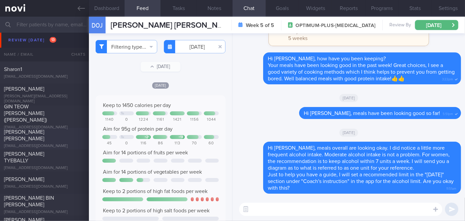
scroll to position [1768, 0]
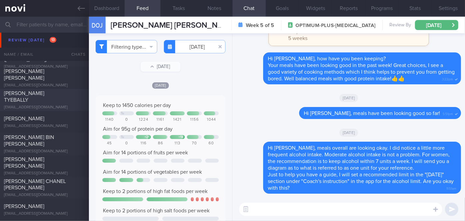
click at [61, 101] on div "[PERSON_NAME] TYEBALLY" at bounding box center [43, 96] width 79 height 13
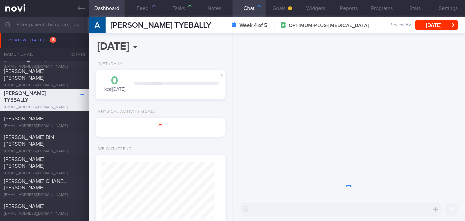
type input "[DATE]"
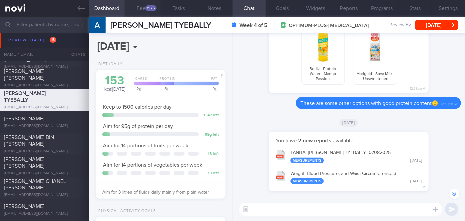
click at [146, 8] on div "1975" at bounding box center [150, 8] width 11 height 6
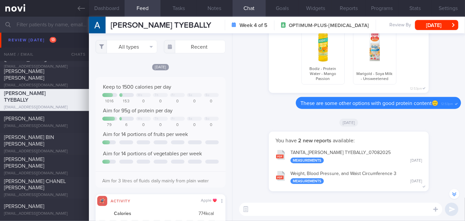
scroll to position [29, 117]
click at [187, 45] on input "text" at bounding box center [195, 46] width 62 height 13
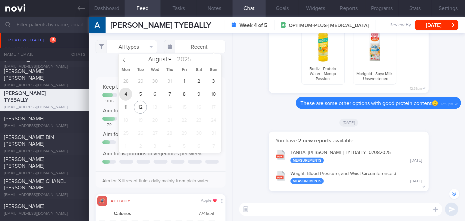
click at [127, 94] on span "4" at bounding box center [125, 94] width 13 height 13
type input "[DATE]"
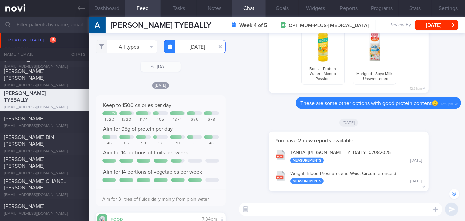
scroll to position [29, 117]
